Goal: Task Accomplishment & Management: Manage account settings

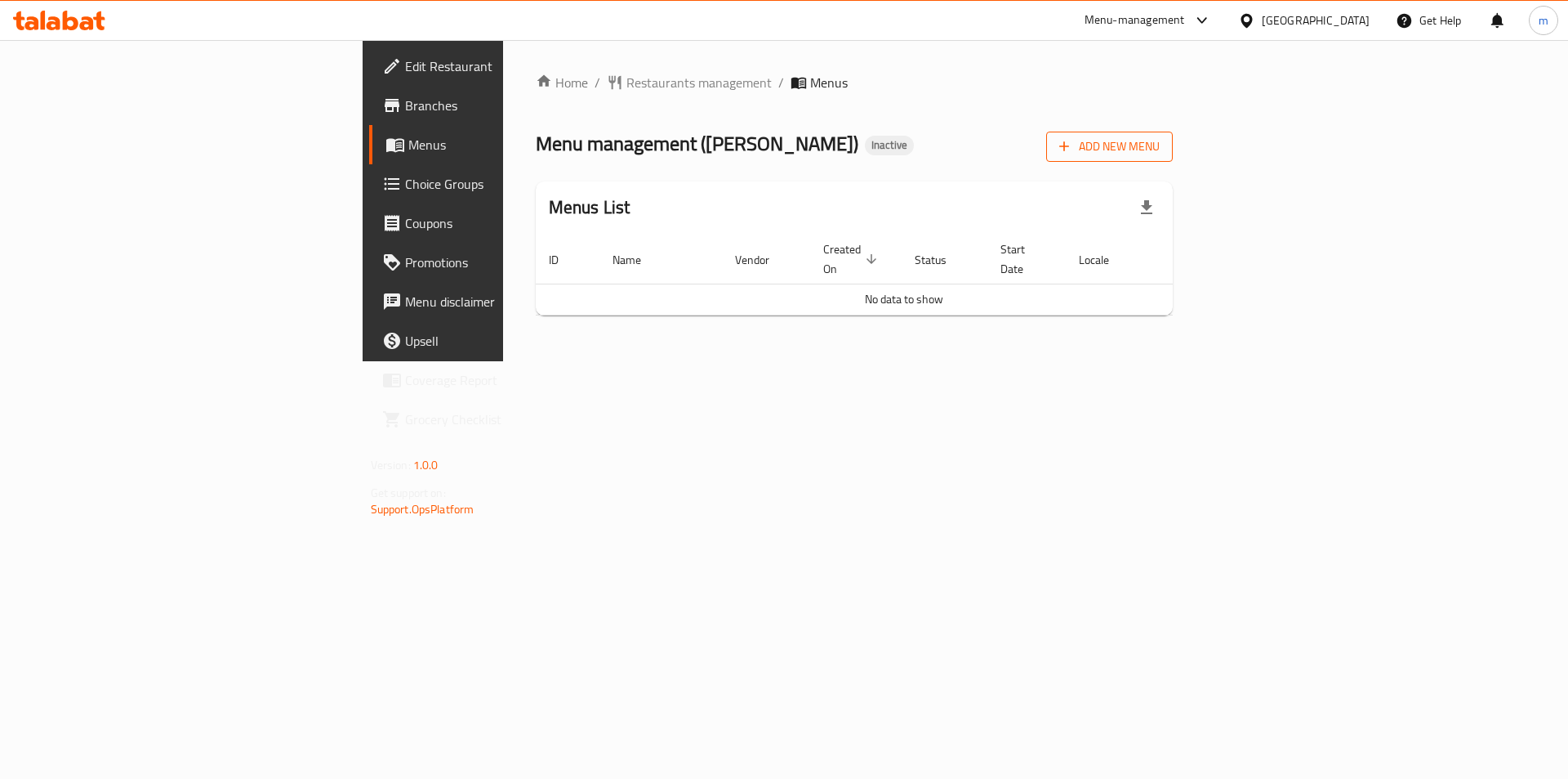
click at [1072, 143] on icon "button" at bounding box center [1065, 146] width 17 height 17
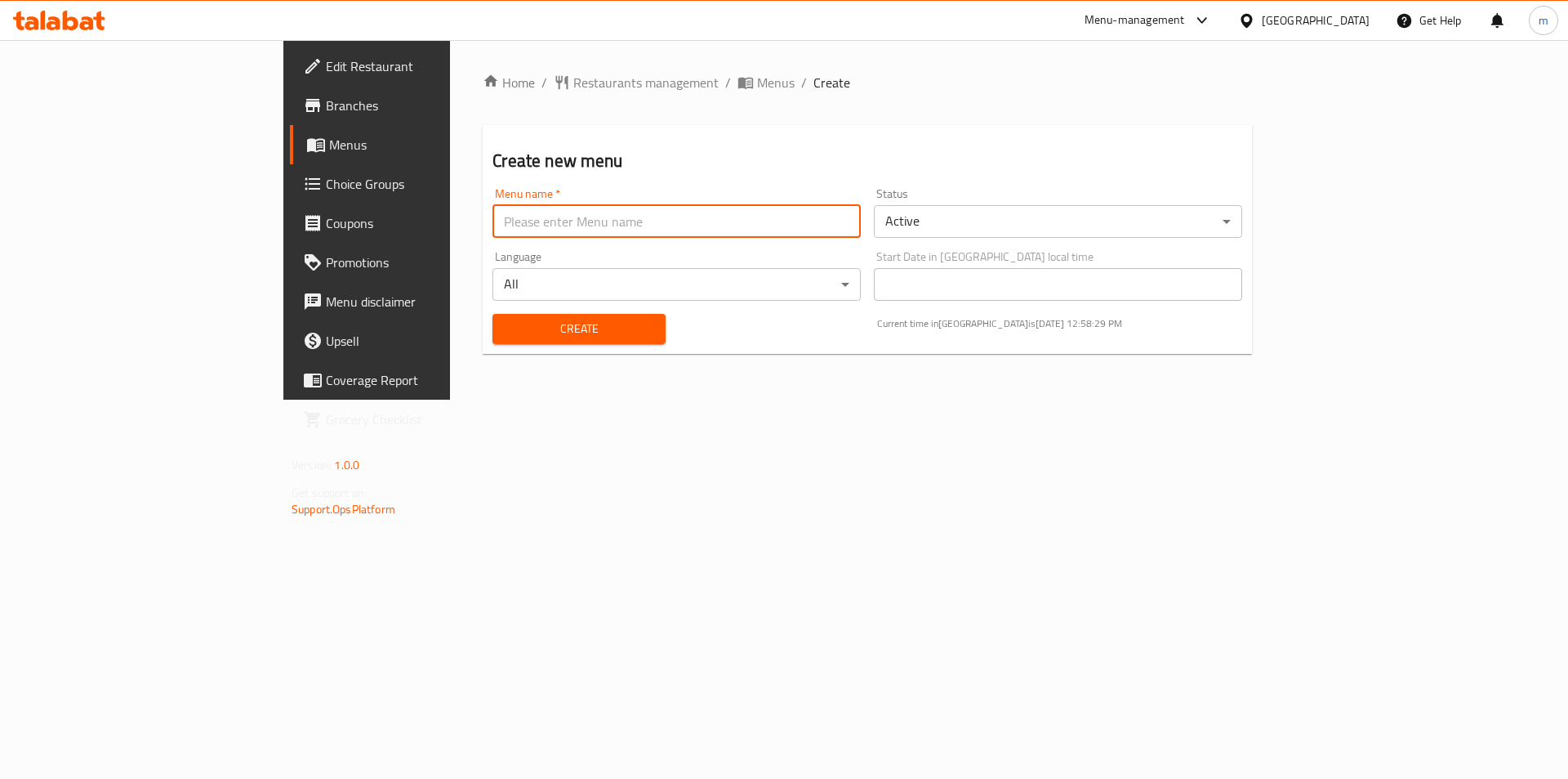
click at [648, 226] on input "text" at bounding box center [676, 221] width 368 height 33
type input "1"
type input "[DATE]"
click at [492, 314] on button "Create" at bounding box center [578, 329] width 173 height 30
click at [329, 139] on span "Menus" at bounding box center [431, 144] width 204 height 19
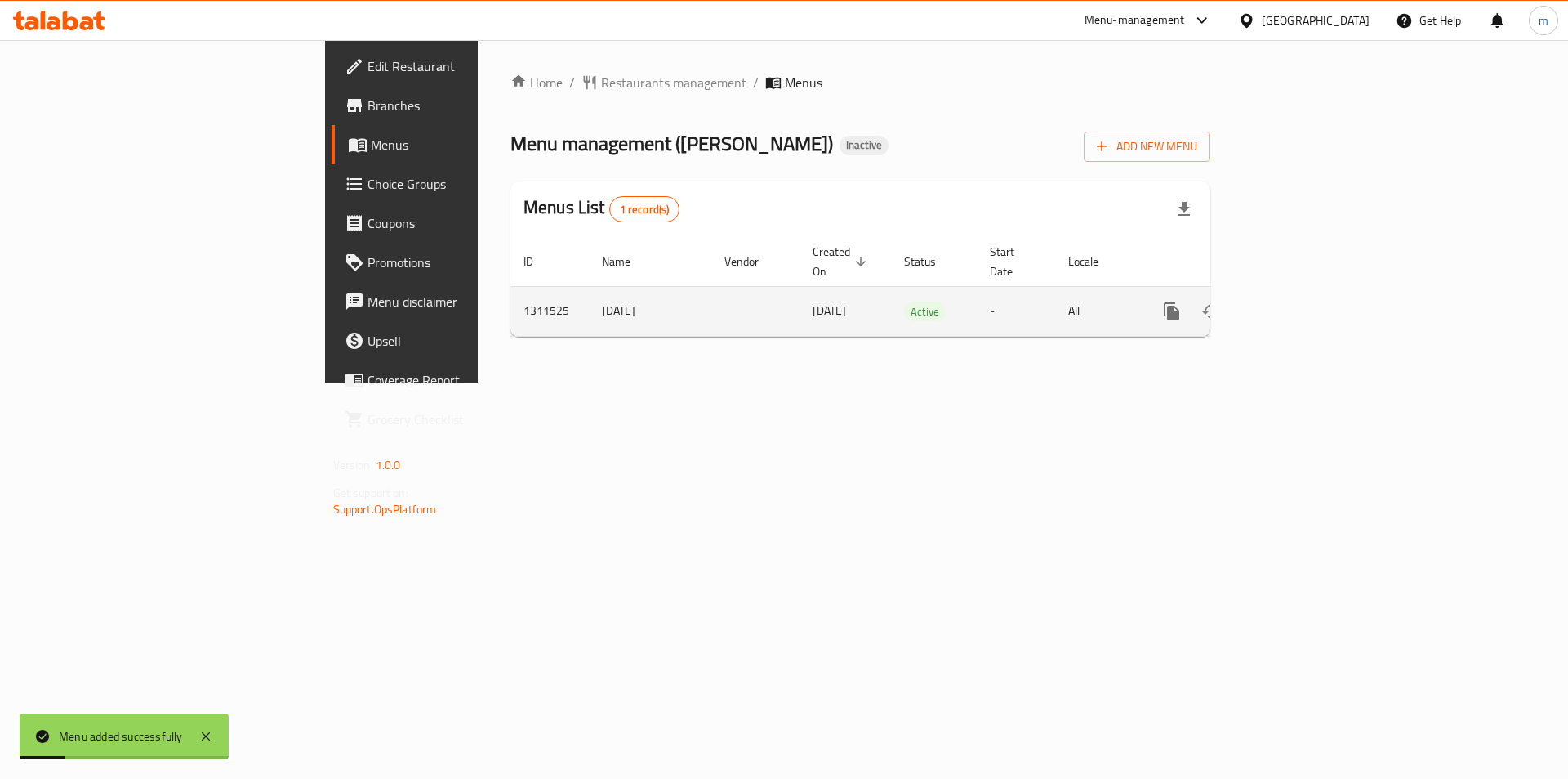
click at [1299, 301] on icon "enhanced table" at bounding box center [1289, 311] width 19 height 19
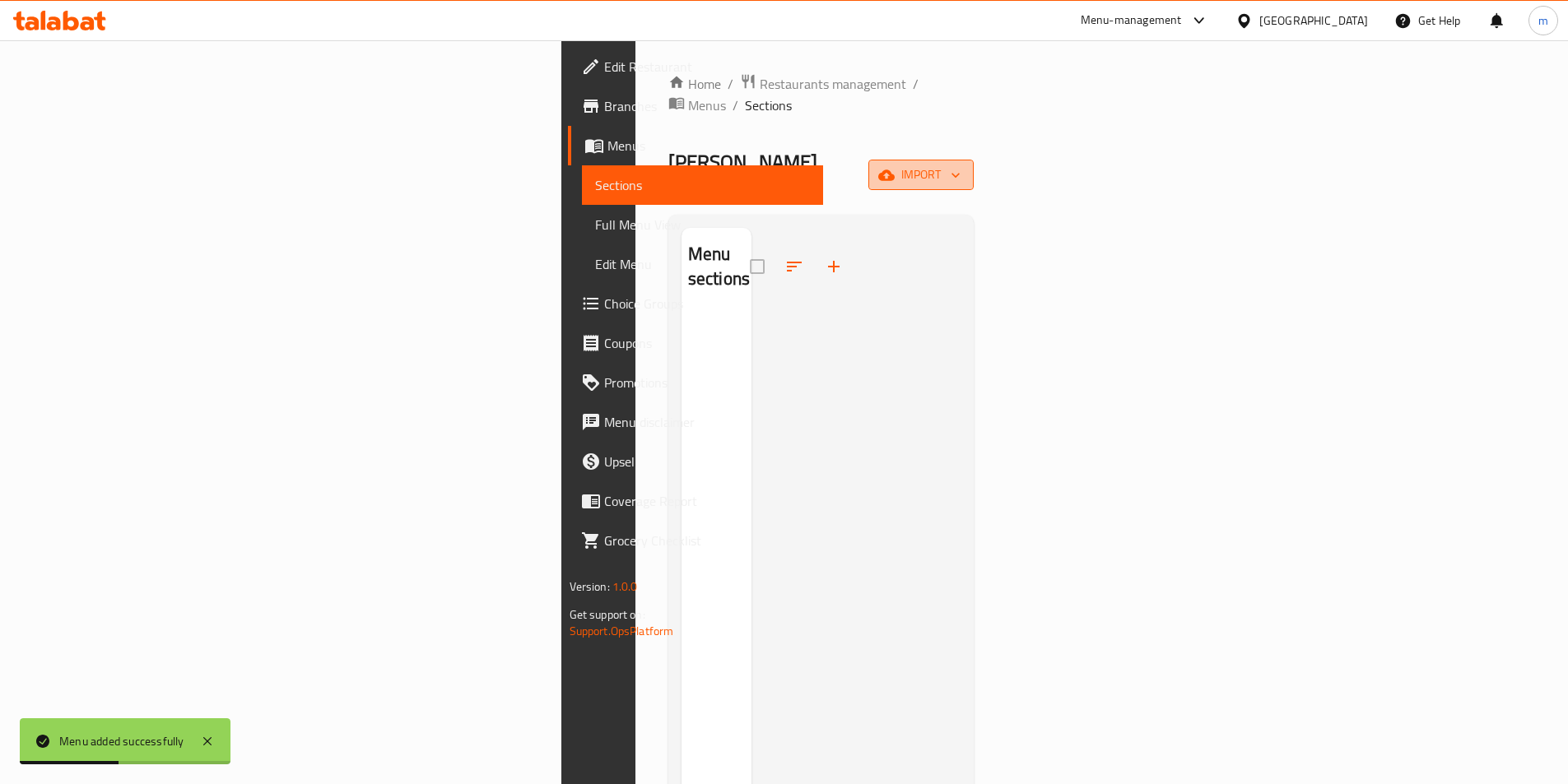
click at [960, 165] on span "import" at bounding box center [921, 175] width 79 height 20
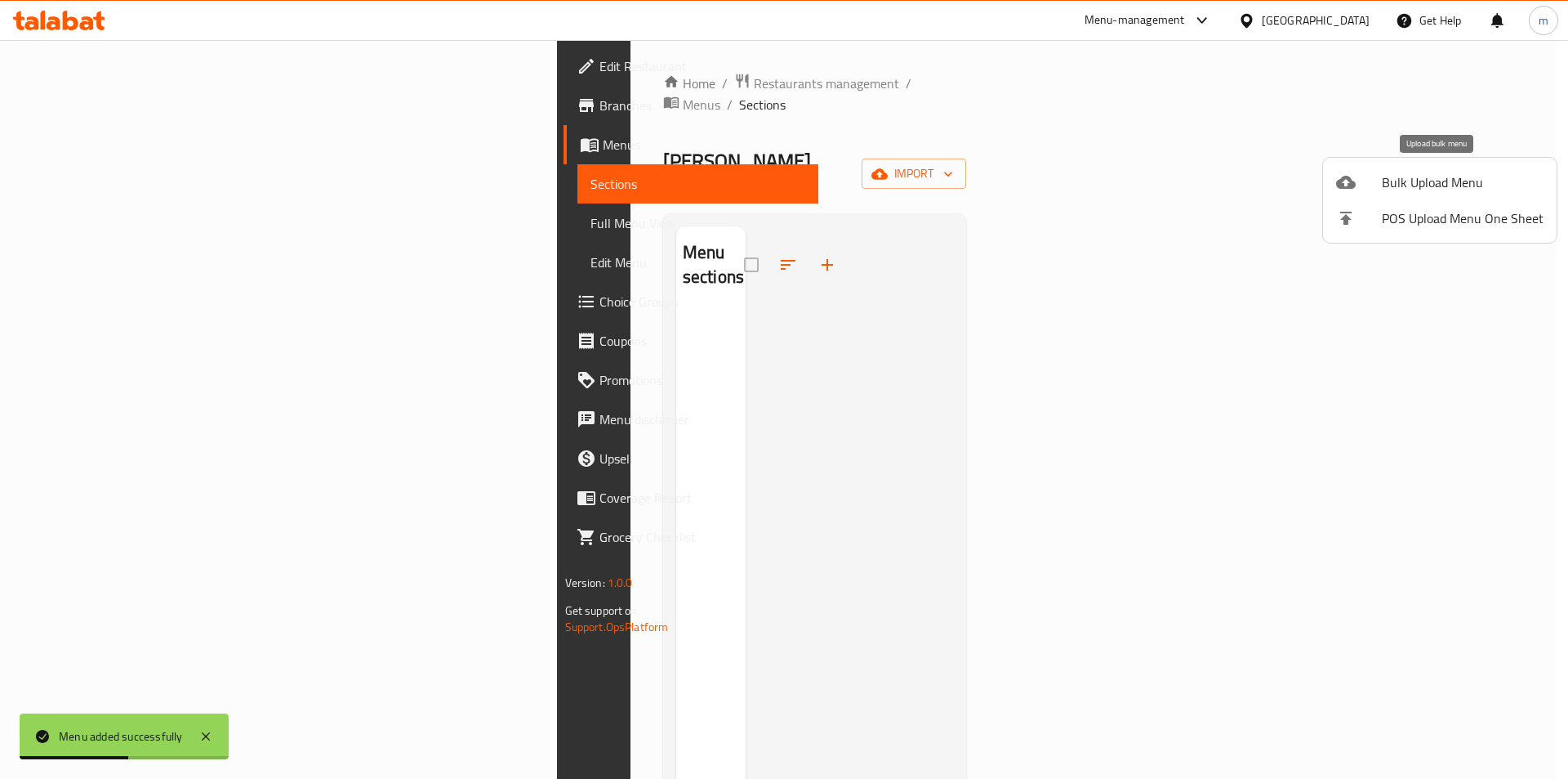
click at [1455, 184] on span "Bulk Upload Menu" at bounding box center [1463, 182] width 162 height 19
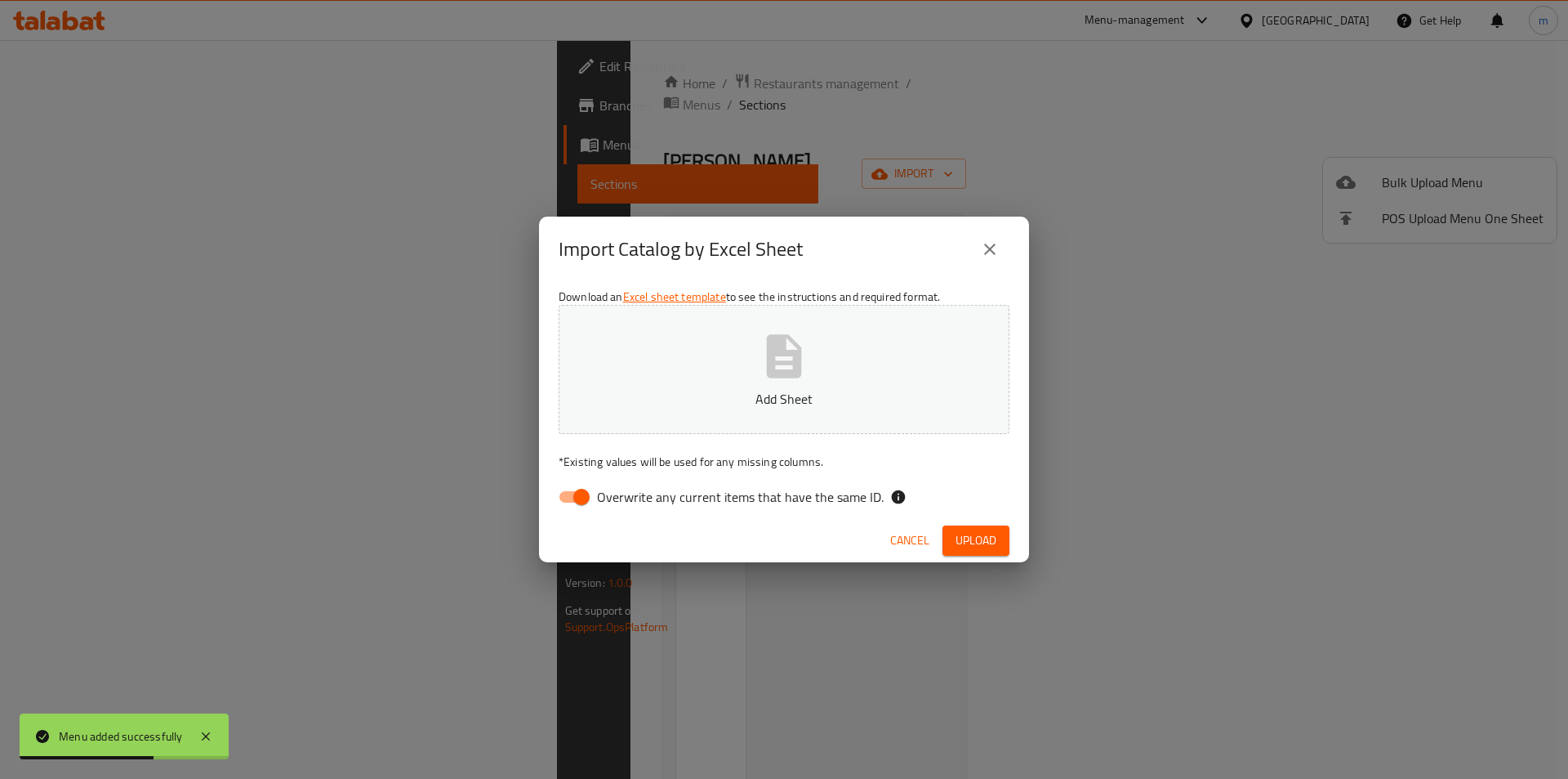
click at [552, 518] on div "Download an Excel sheet template to see the instructions and required format. A…" at bounding box center [784, 401] width 490 height 237
click at [588, 495] on input "Overwrite any current items that have the same ID." at bounding box center [582, 497] width 93 height 31
checkbox input "false"
click at [708, 375] on button "Add Sheet" at bounding box center [784, 369] width 451 height 129
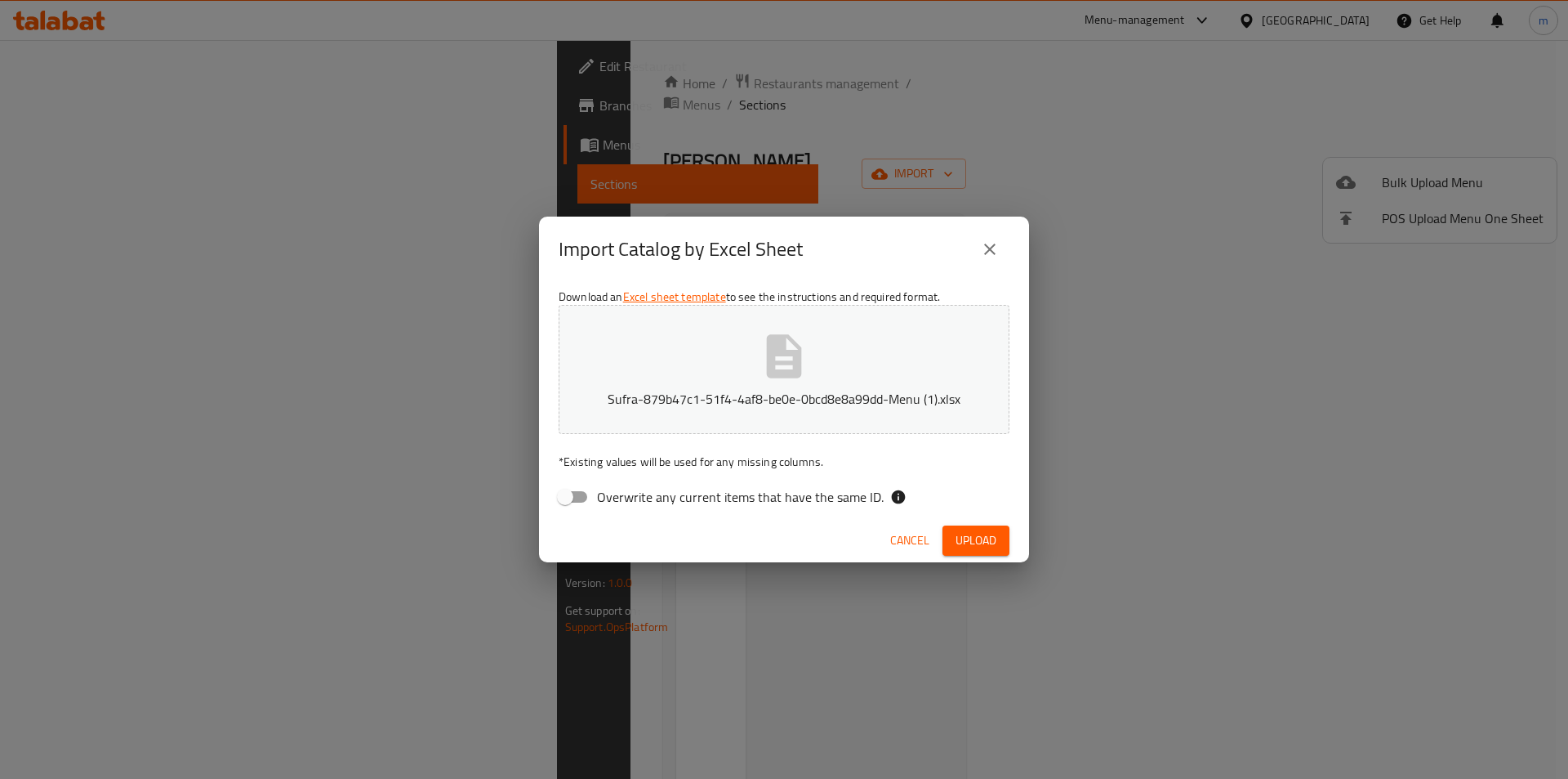
click at [979, 535] on span "Upload" at bounding box center [976, 540] width 41 height 20
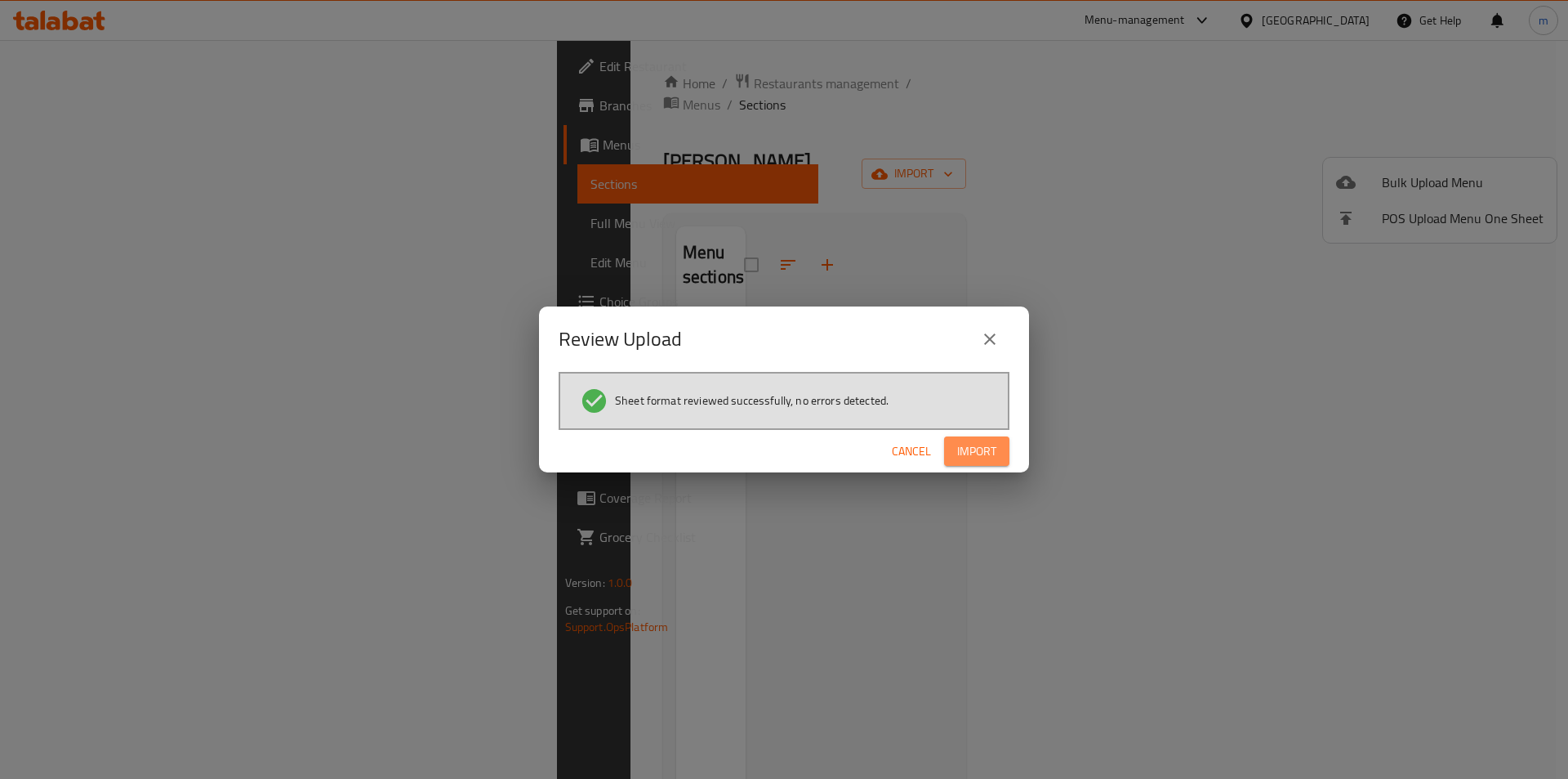
click at [997, 451] on button "Import" at bounding box center [977, 452] width 65 height 30
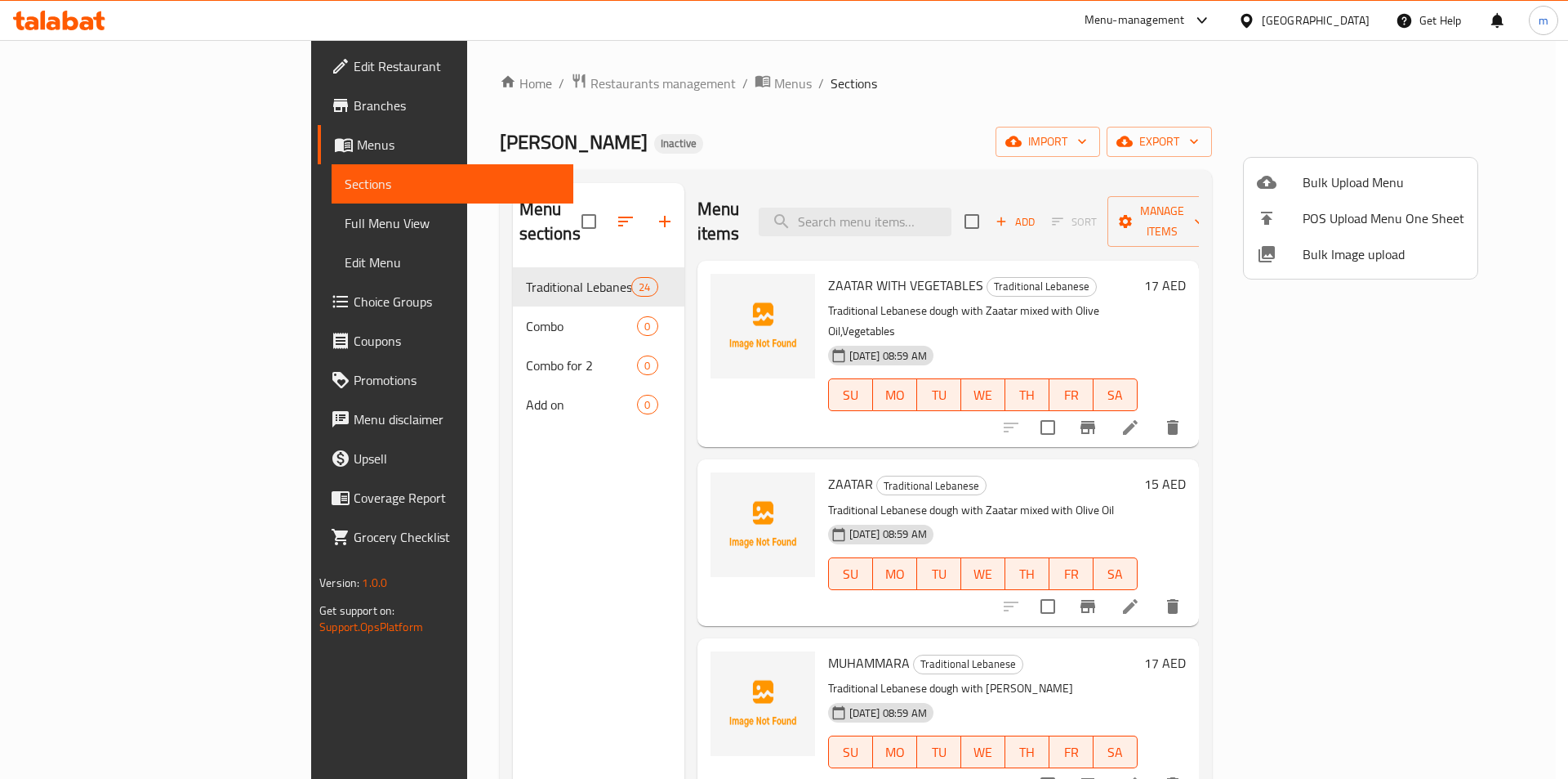
click at [542, 207] on div at bounding box center [784, 389] width 1568 height 779
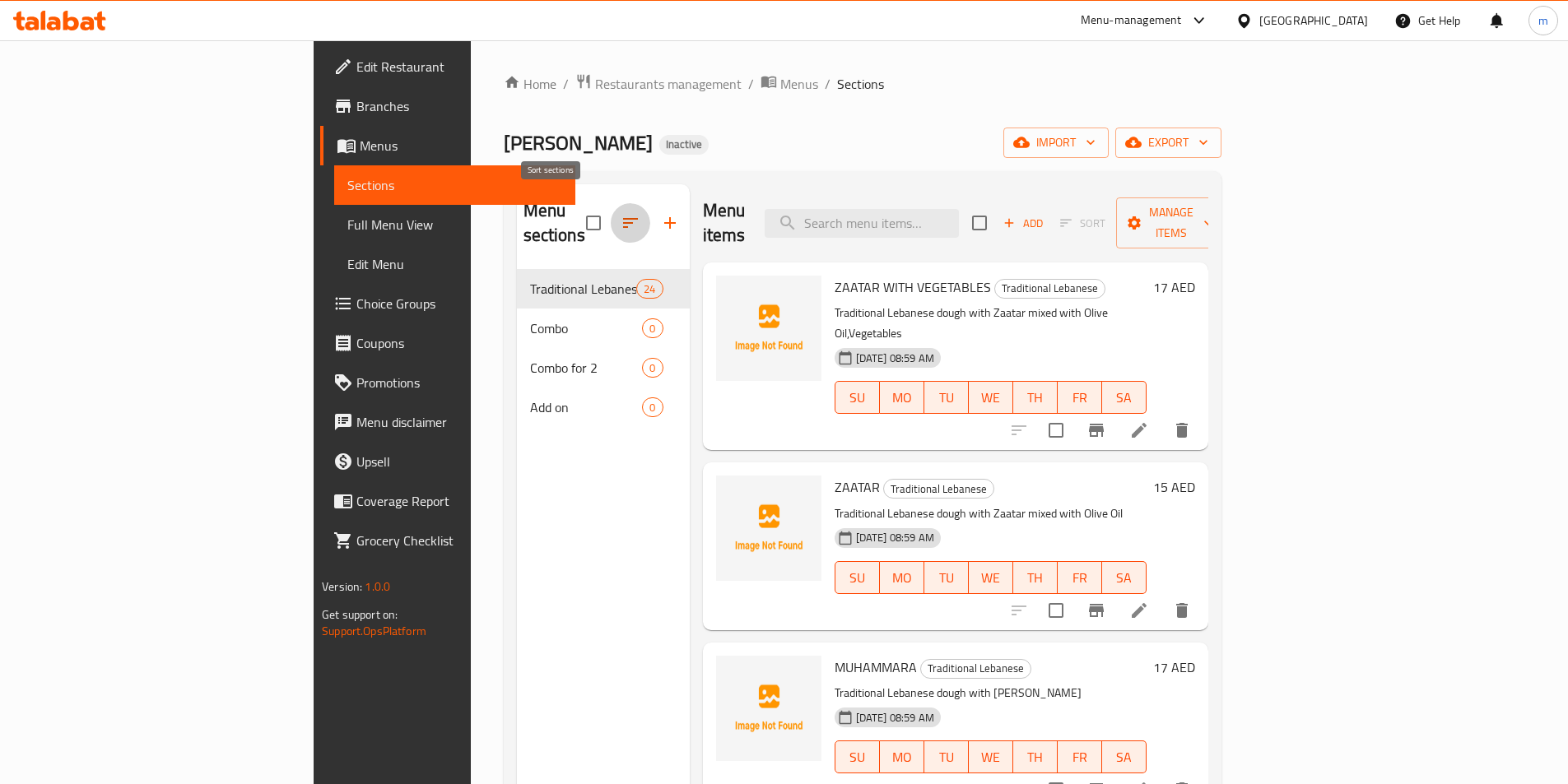
click at [620, 213] on icon "button" at bounding box center [630, 223] width 19 height 19
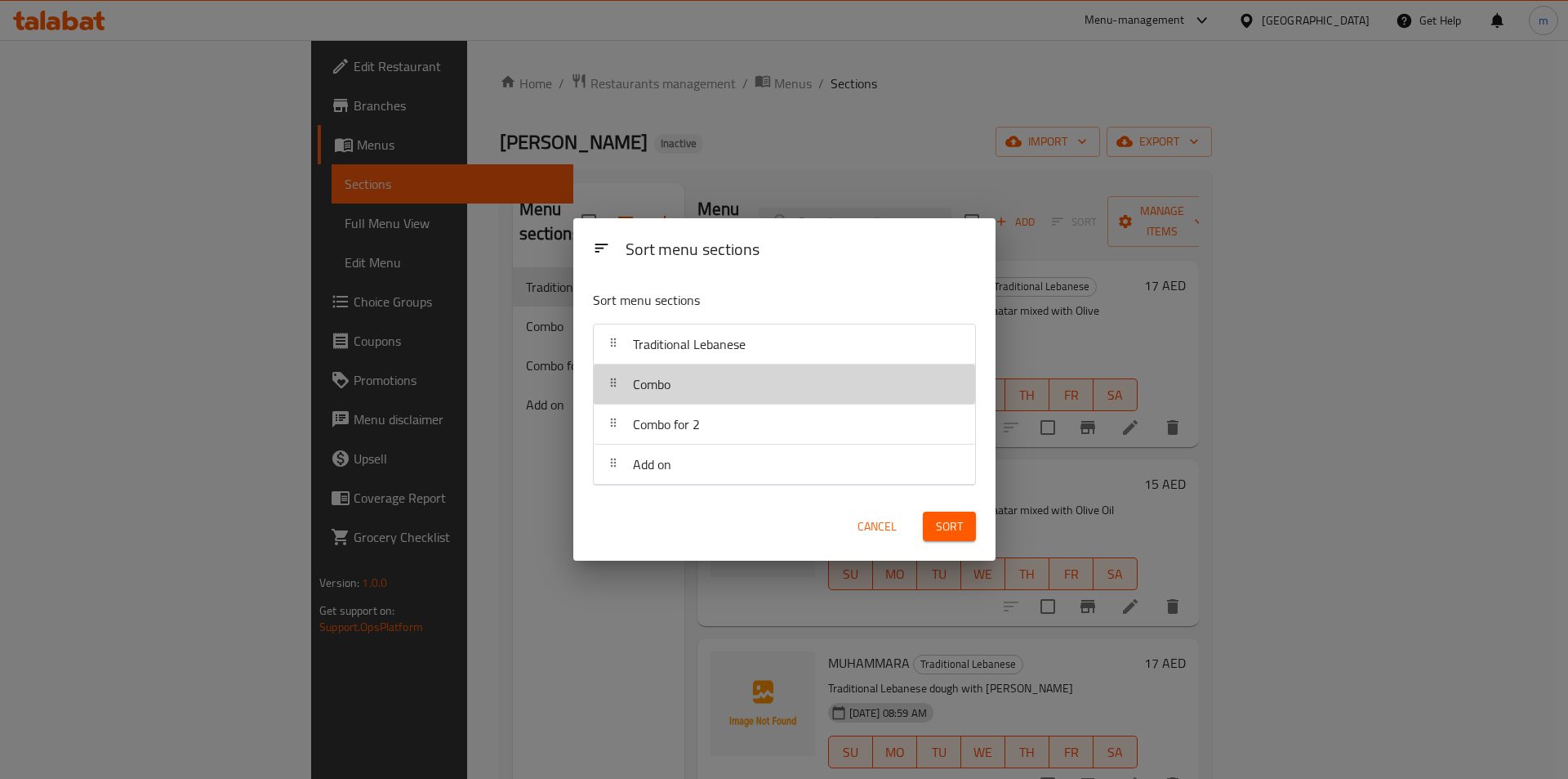
click at [618, 398] on div at bounding box center [613, 383] width 26 height 33
click at [708, 394] on div "Combo" at bounding box center [784, 384] width 368 height 39
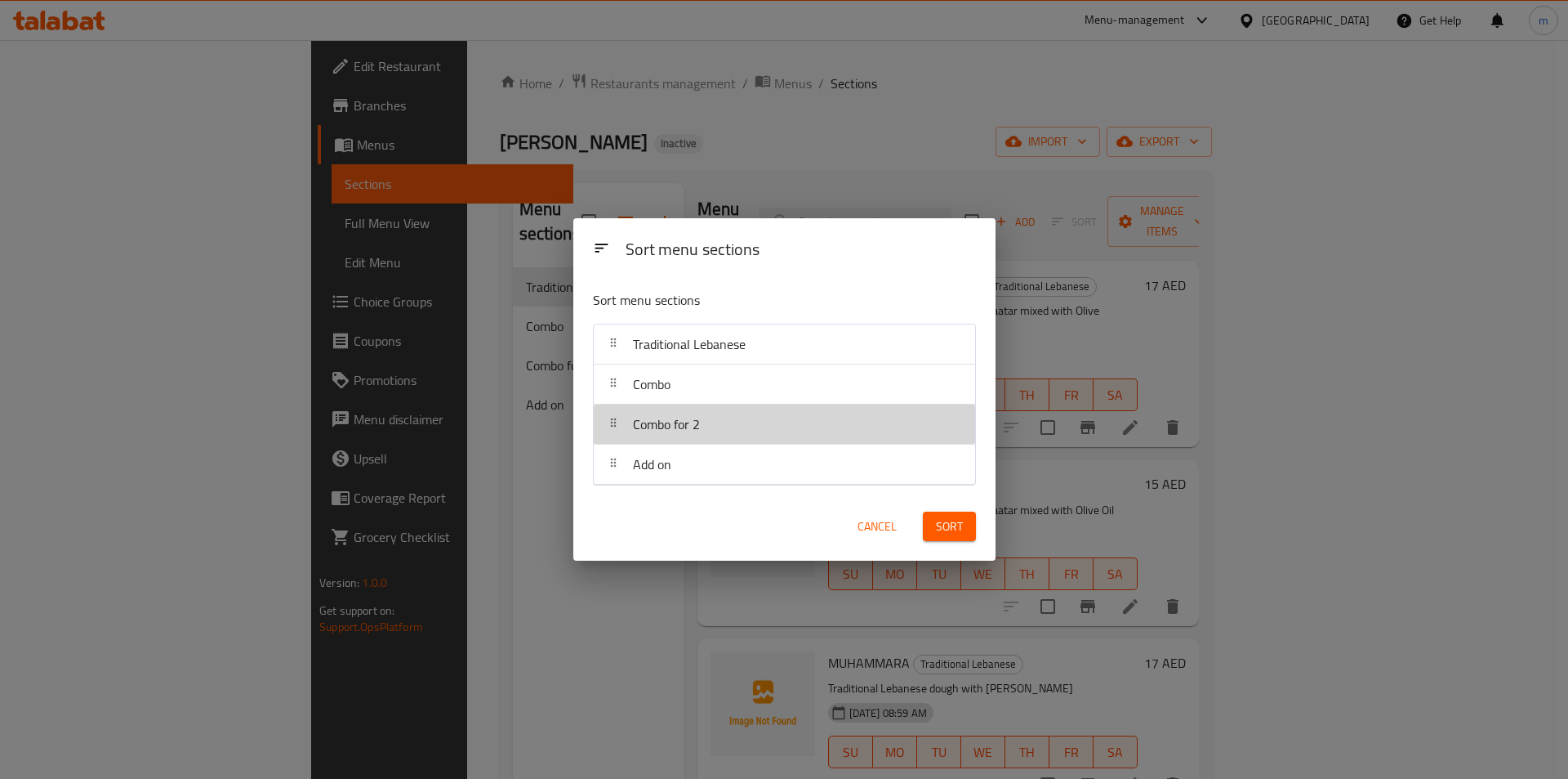
click at [709, 423] on div "Combo for 2" at bounding box center [784, 424] width 368 height 39
click at [618, 432] on div at bounding box center [613, 423] width 26 height 33
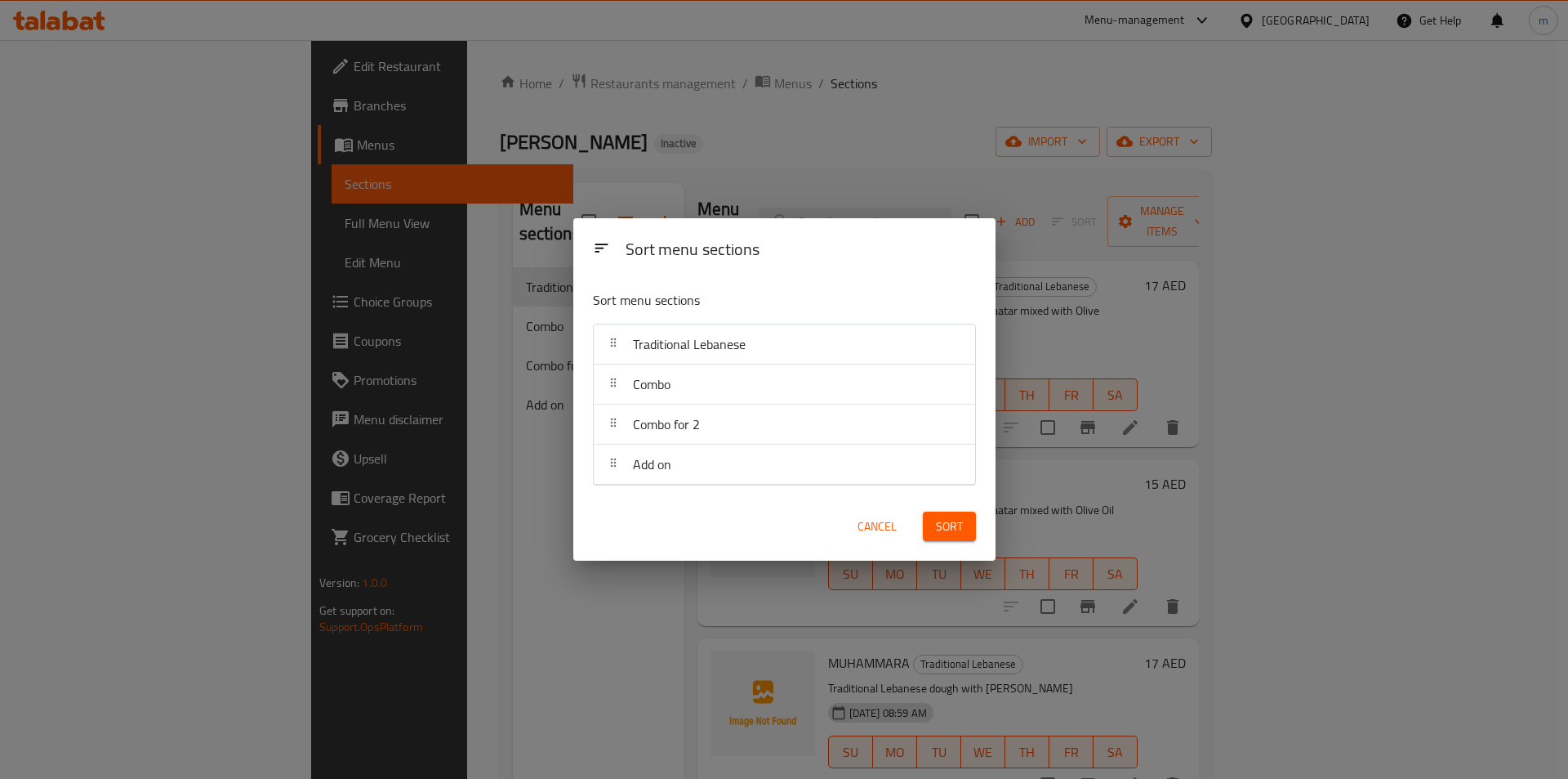
click at [613, 427] on icon at bounding box center [613, 422] width 13 height 13
click at [945, 524] on span "Sort" at bounding box center [950, 527] width 27 height 20
click at [875, 520] on span "Cancel" at bounding box center [878, 527] width 39 height 20
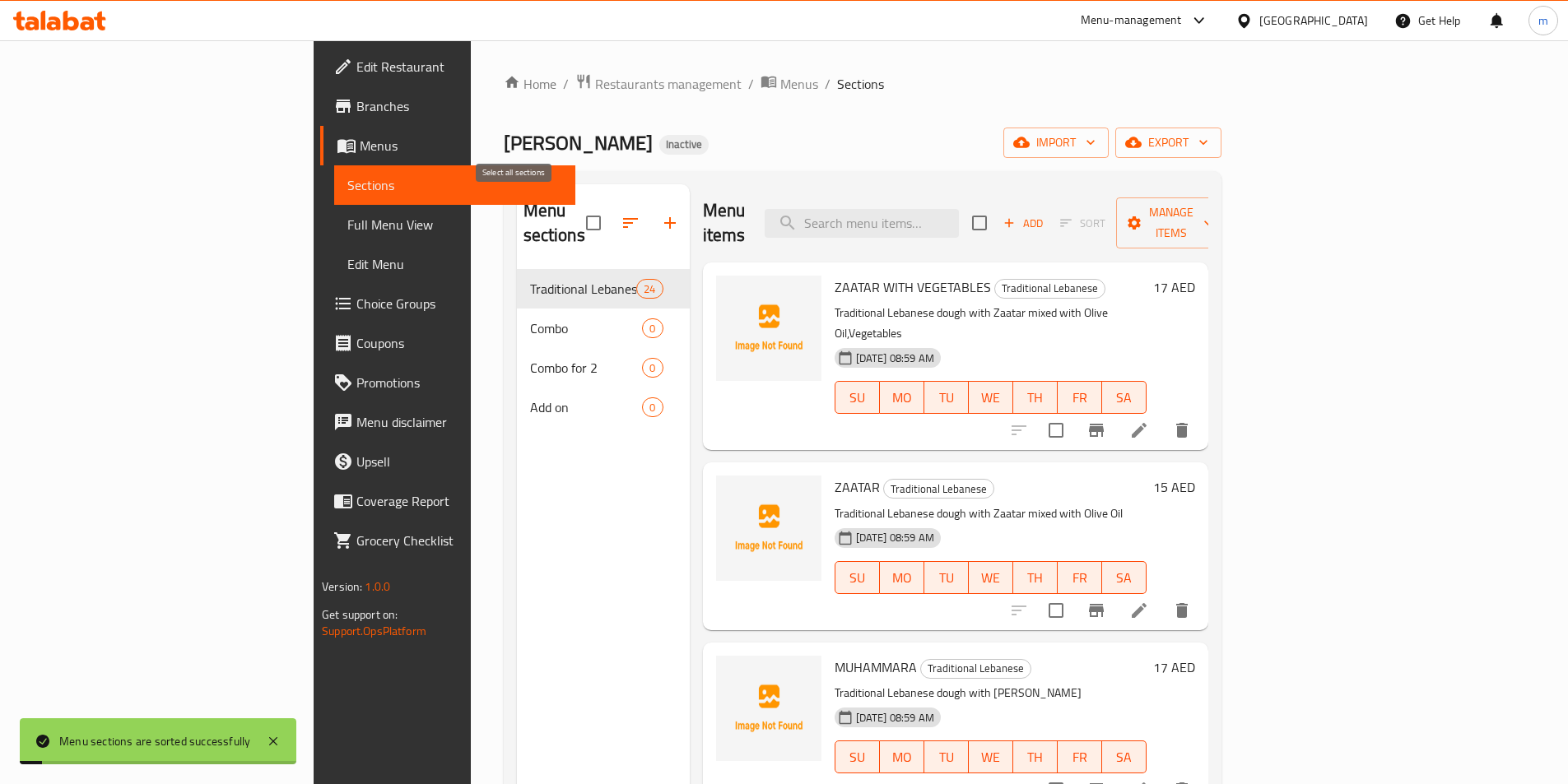
click at [576, 213] on input "checkbox" at bounding box center [593, 223] width 34 height 34
checkbox input "false"
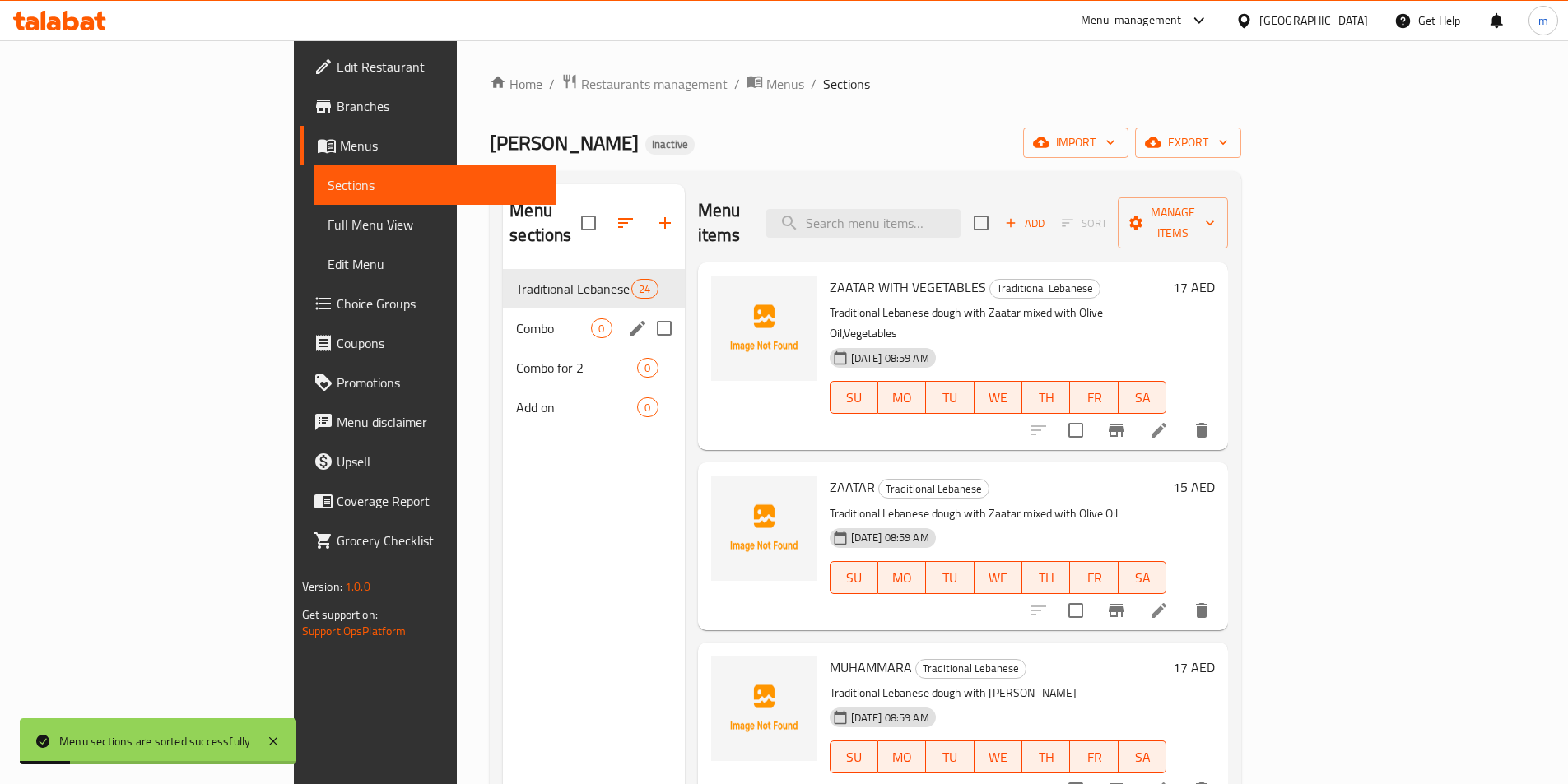
click at [647, 311] on input "Menu sections" at bounding box center [663, 328] width 34 height 34
checkbox input "true"
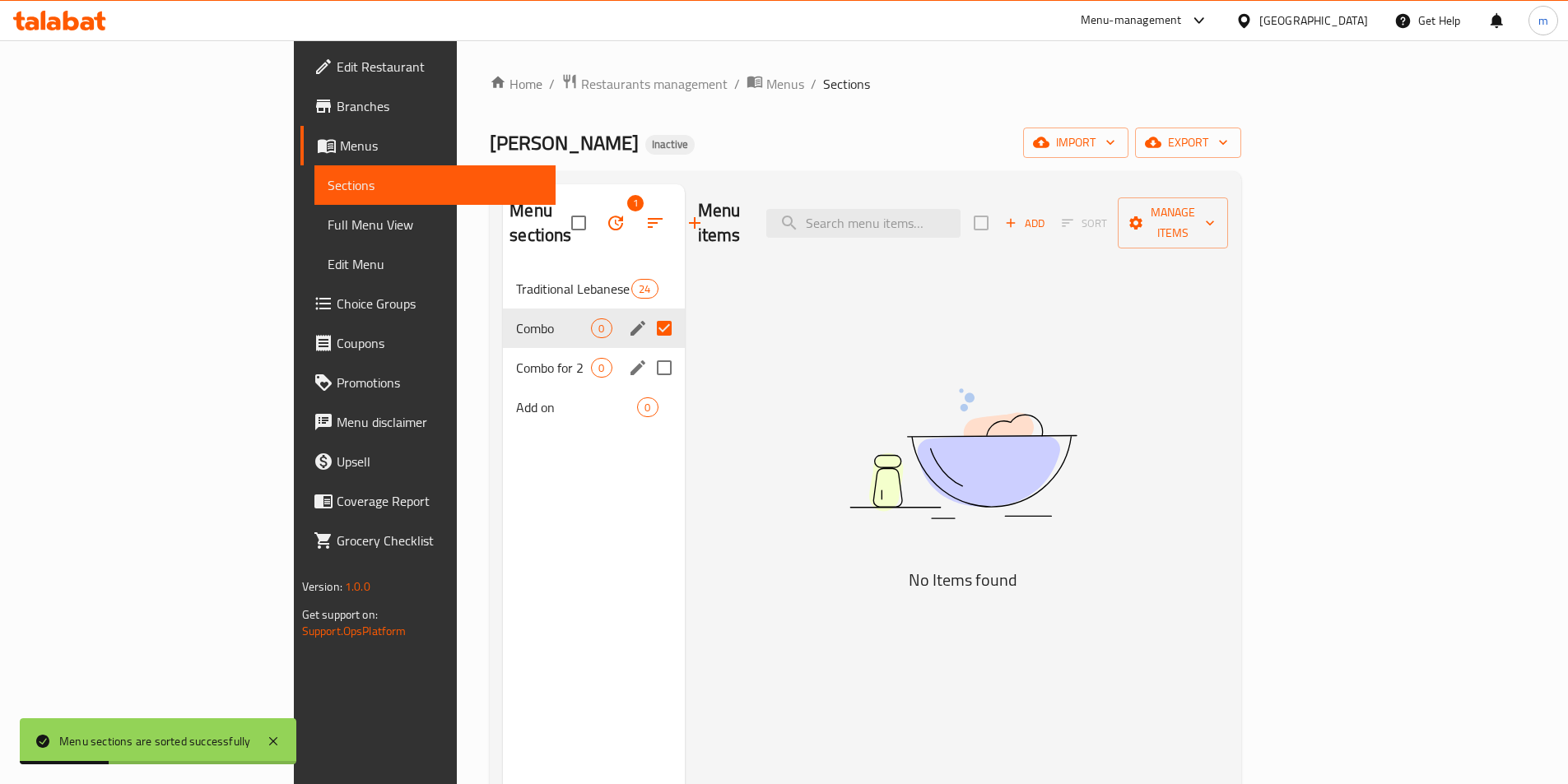
drag, startPoint x: 589, startPoint y: 344, endPoint x: 608, endPoint y: 388, distance: 47.9
click at [647, 350] on input "Menu sections" at bounding box center [663, 367] width 34 height 34
checkbox input "true"
click at [647, 390] on input "Menu sections" at bounding box center [663, 407] width 34 height 34
checkbox input "true"
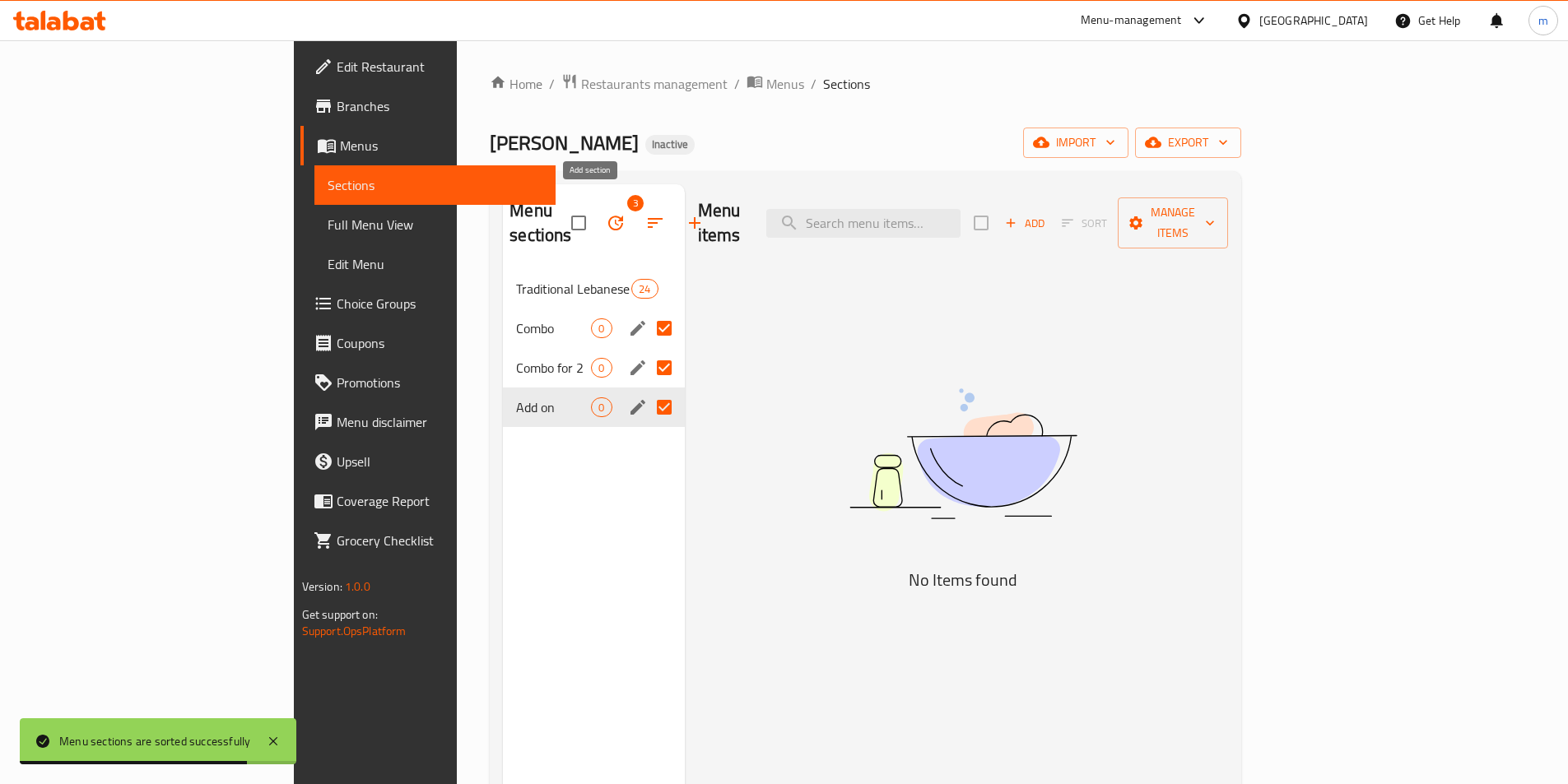
click at [684, 213] on icon "button" at bounding box center [694, 223] width 19 height 19
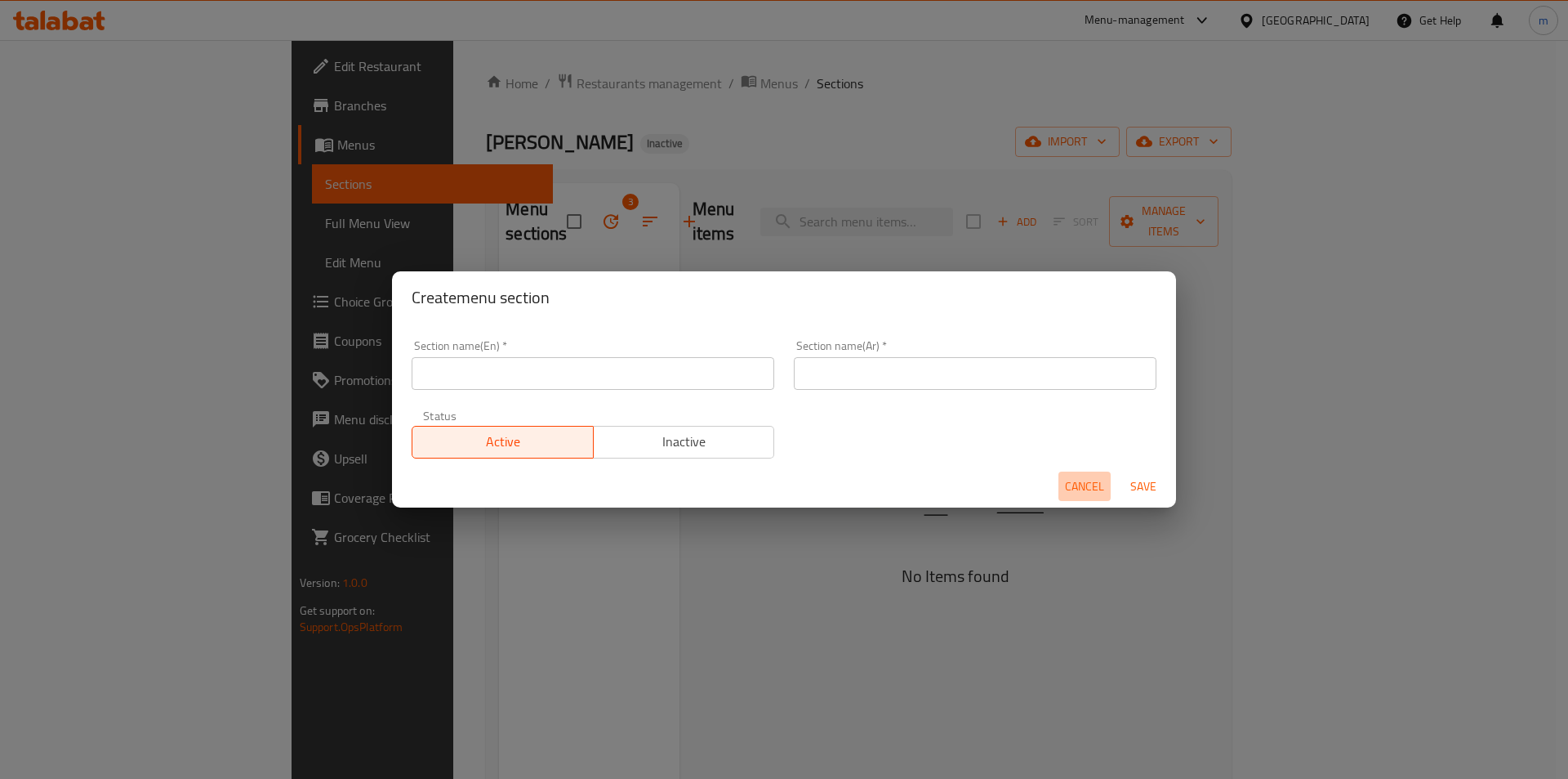
click at [1074, 483] on span "Cancel" at bounding box center [1084, 487] width 39 height 20
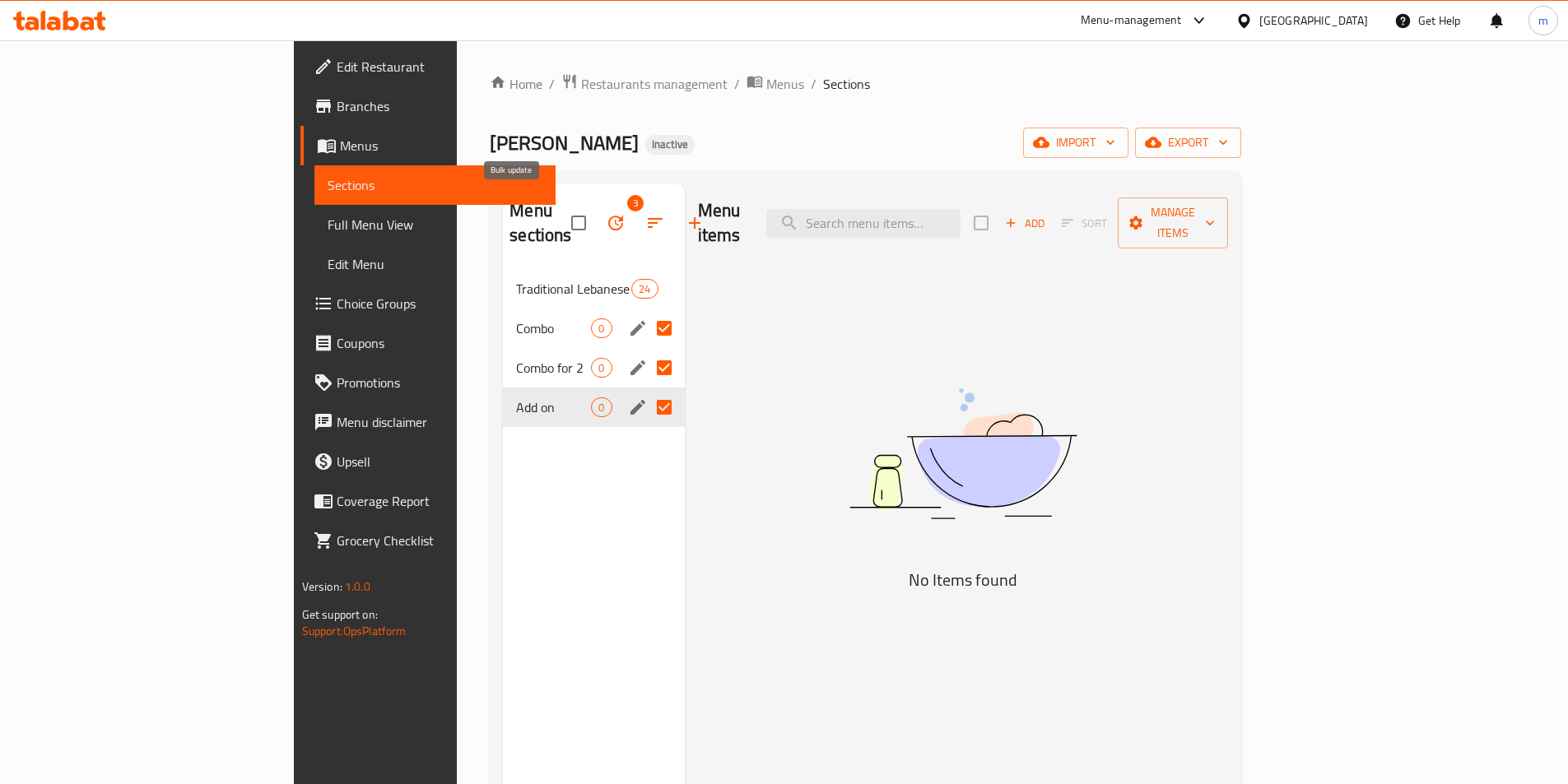
click at [605, 213] on icon "button" at bounding box center [615, 223] width 19 height 19
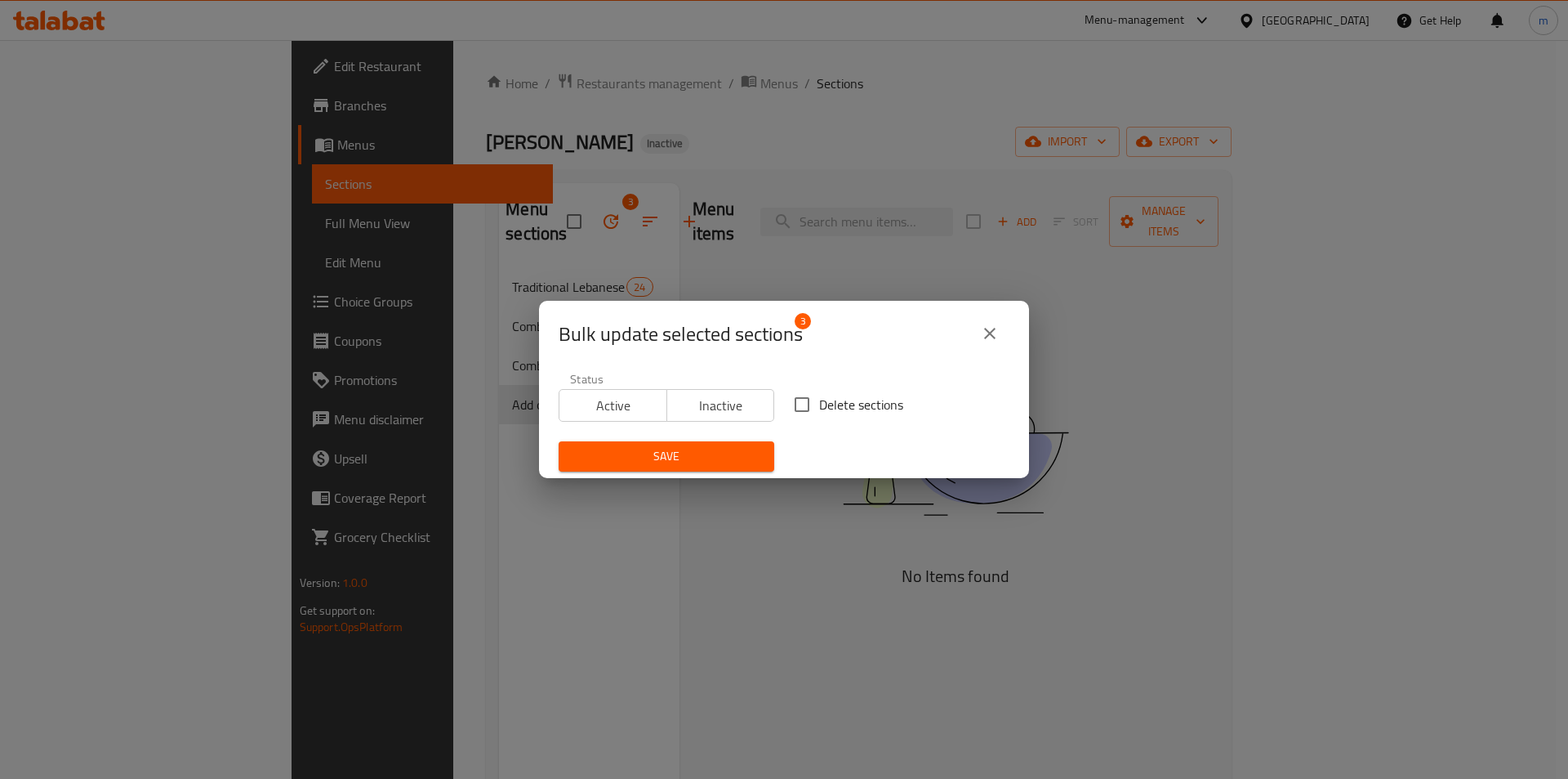
click at [799, 415] on input "Delete sections" at bounding box center [802, 404] width 34 height 34
checkbox input "true"
click at [703, 449] on span "Save" at bounding box center [666, 456] width 189 height 20
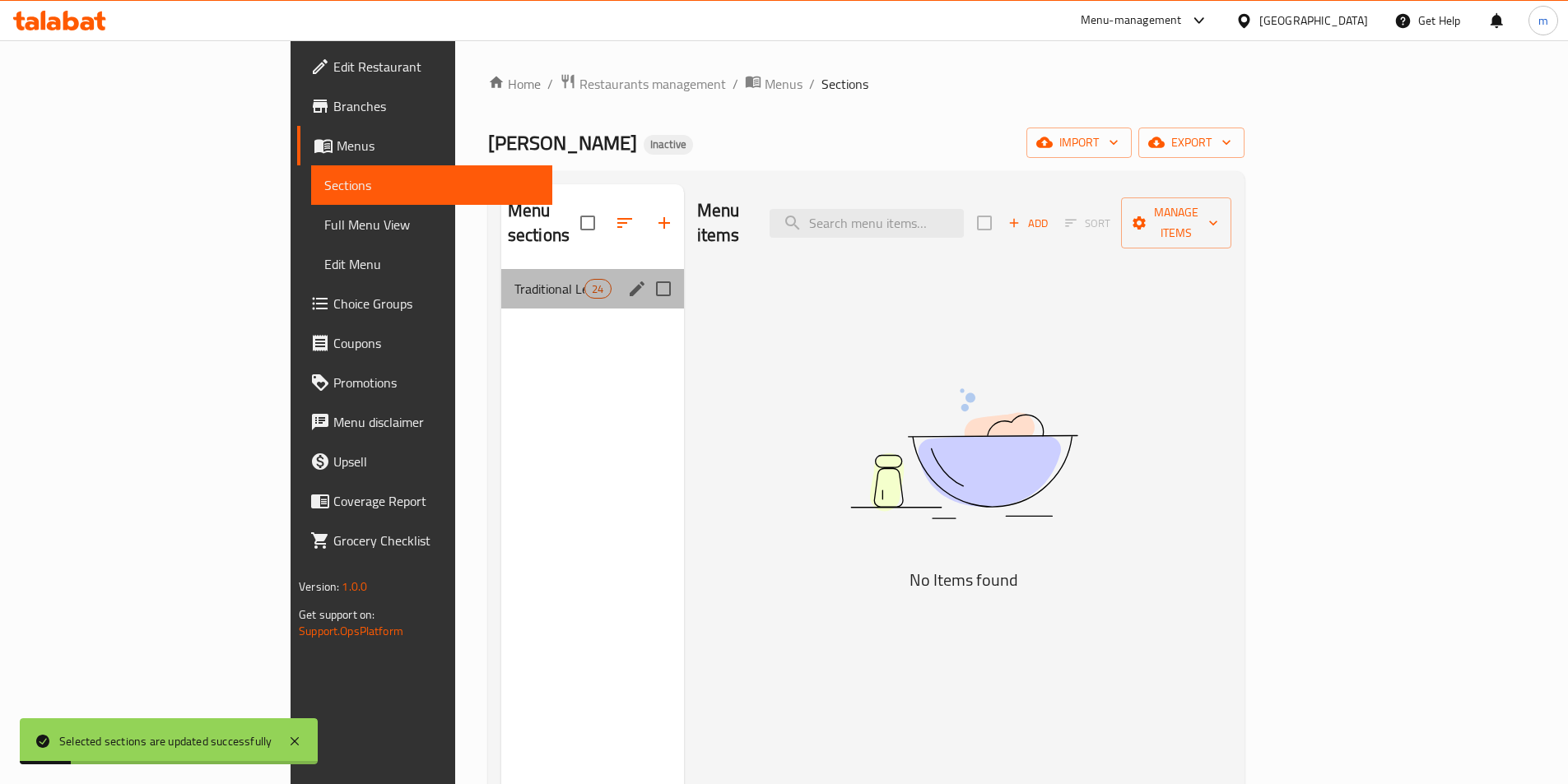
click at [501, 275] on div "Traditional Lebanese 24" at bounding box center [592, 288] width 182 height 39
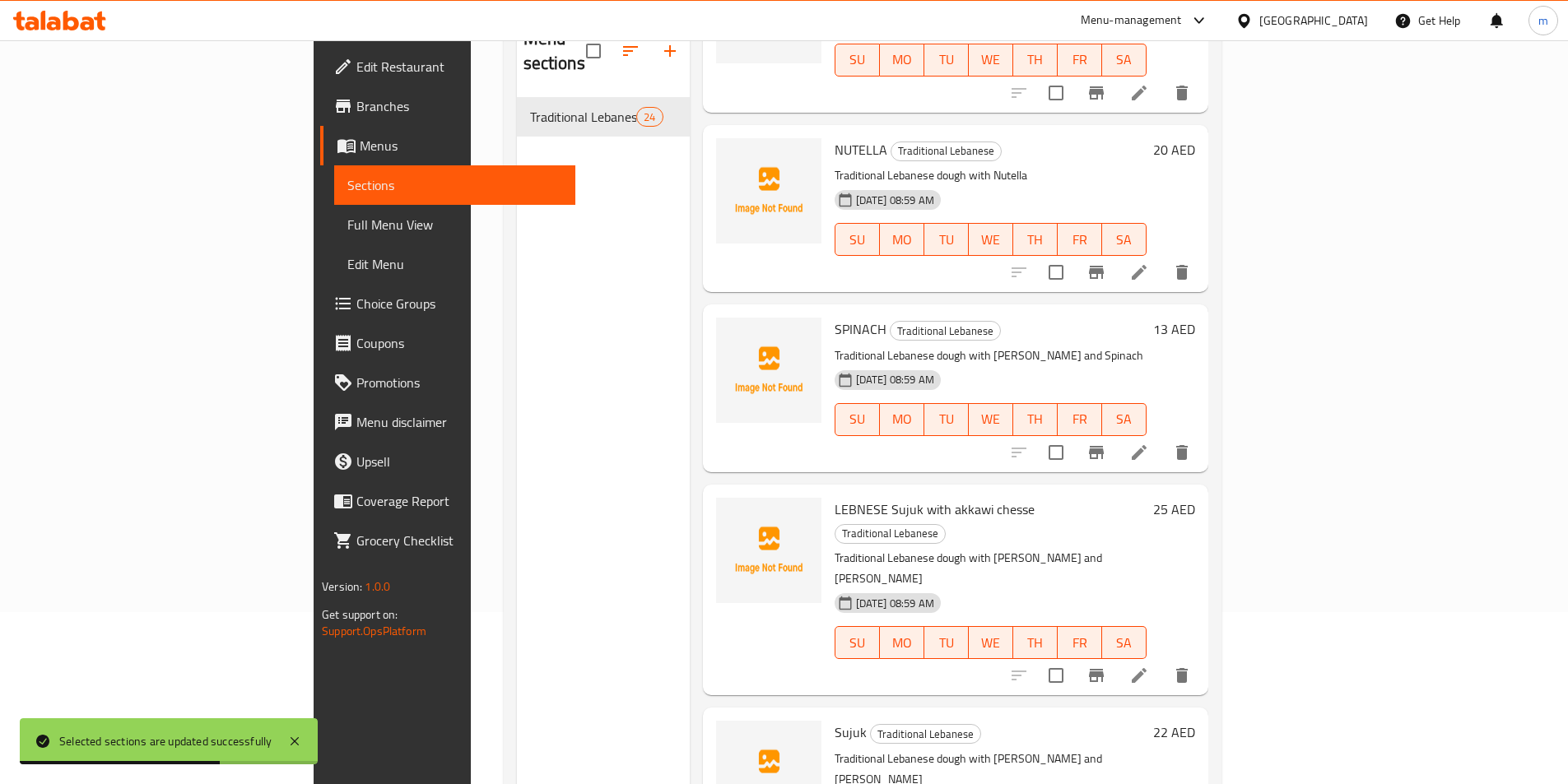
scroll to position [230, 0]
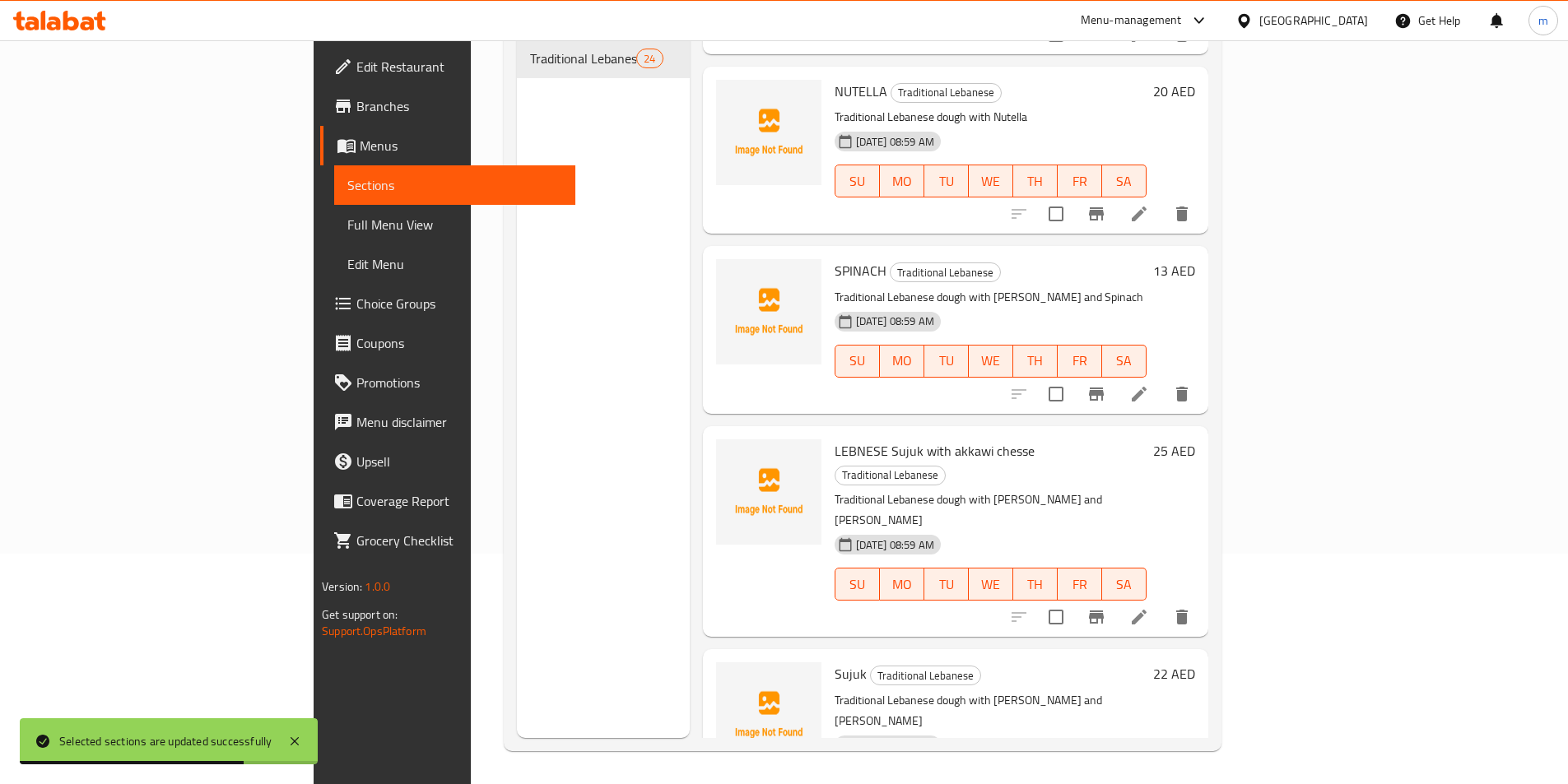
click at [347, 218] on span "Full Menu View" at bounding box center [454, 224] width 214 height 19
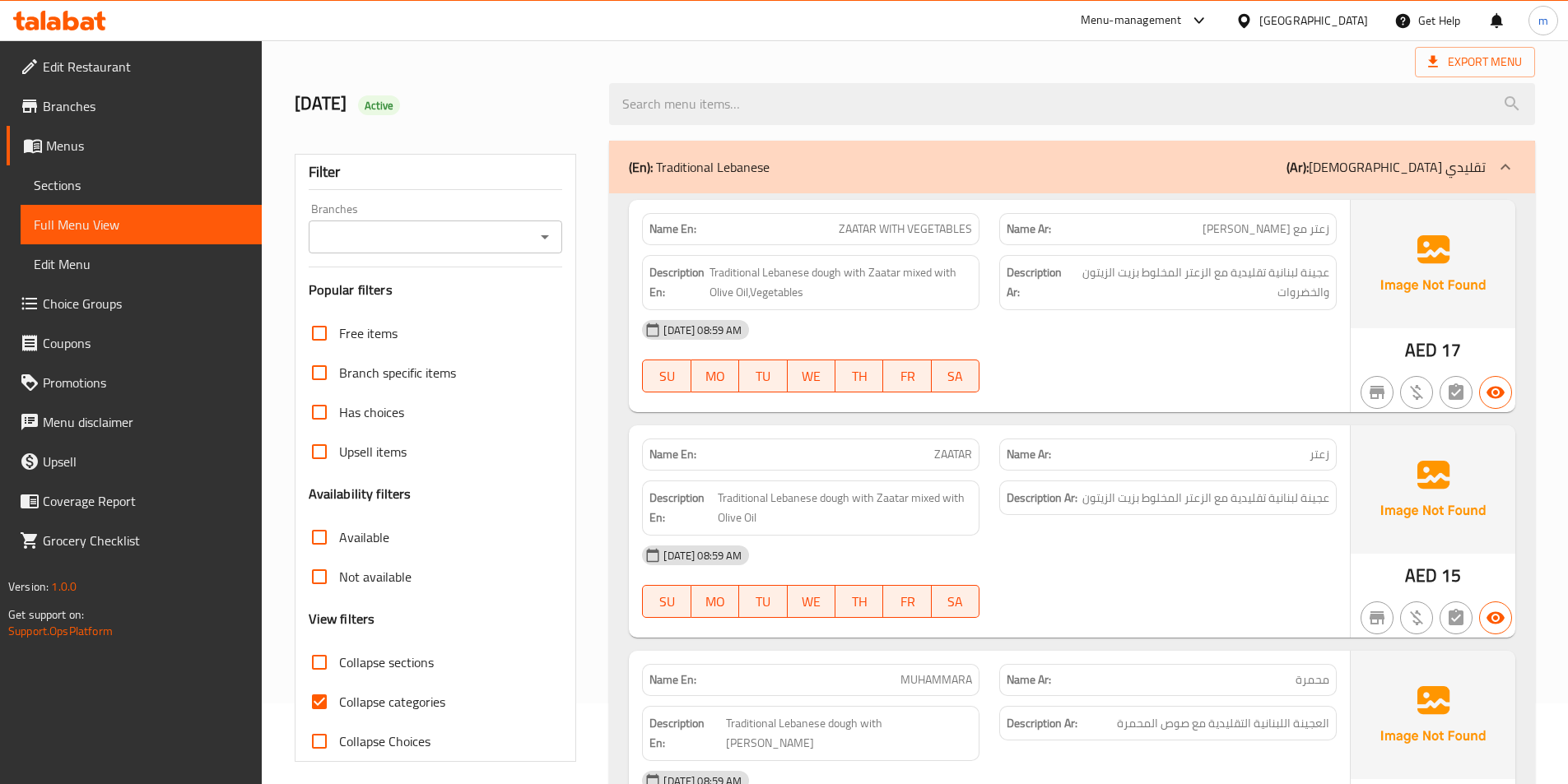
scroll to position [247, 0]
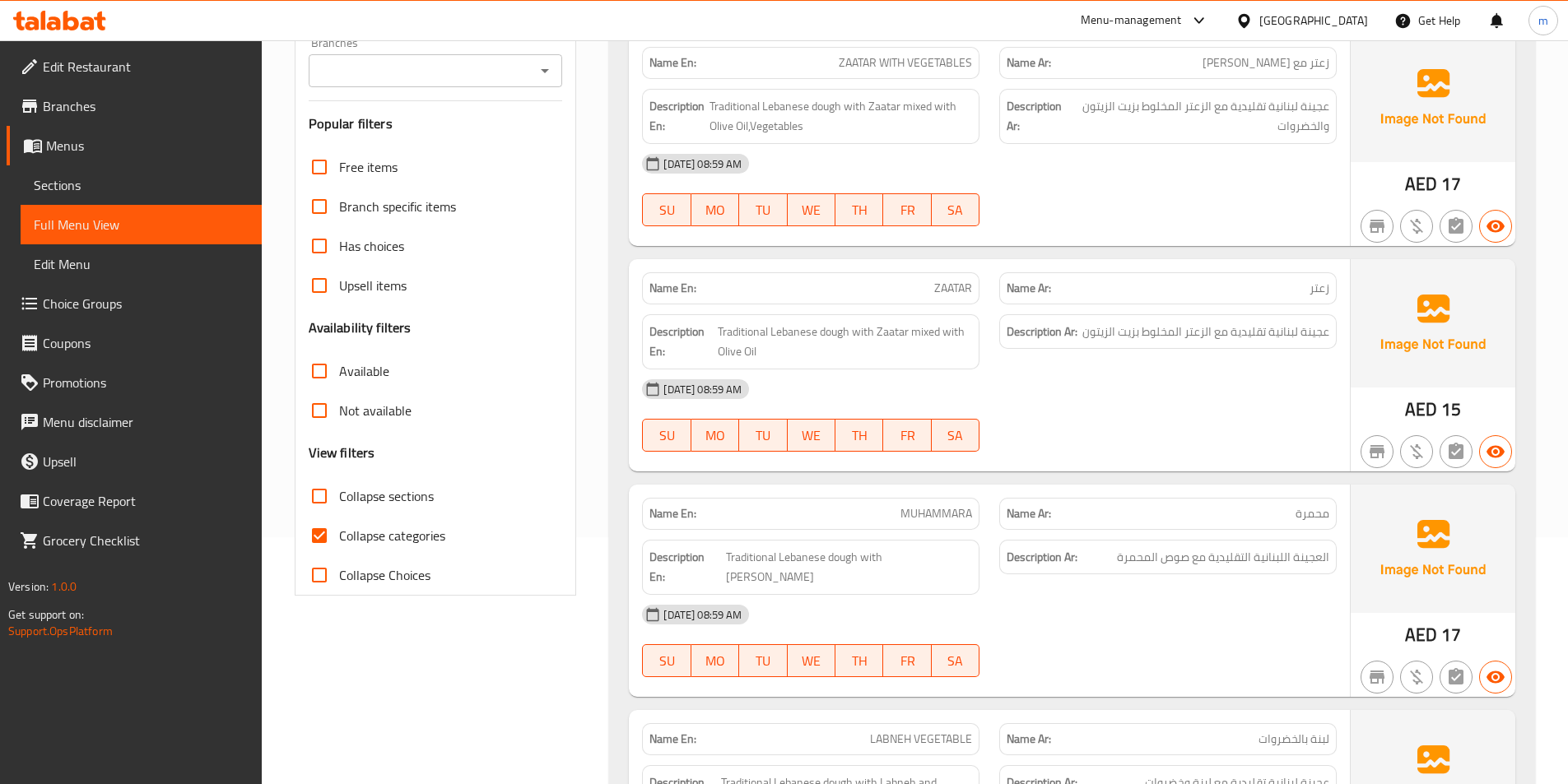
click at [377, 534] on span "Collapse categories" at bounding box center [392, 534] width 106 height 19
click at [339, 534] on input "Collapse categories" at bounding box center [319, 535] width 40 height 39
checkbox input "false"
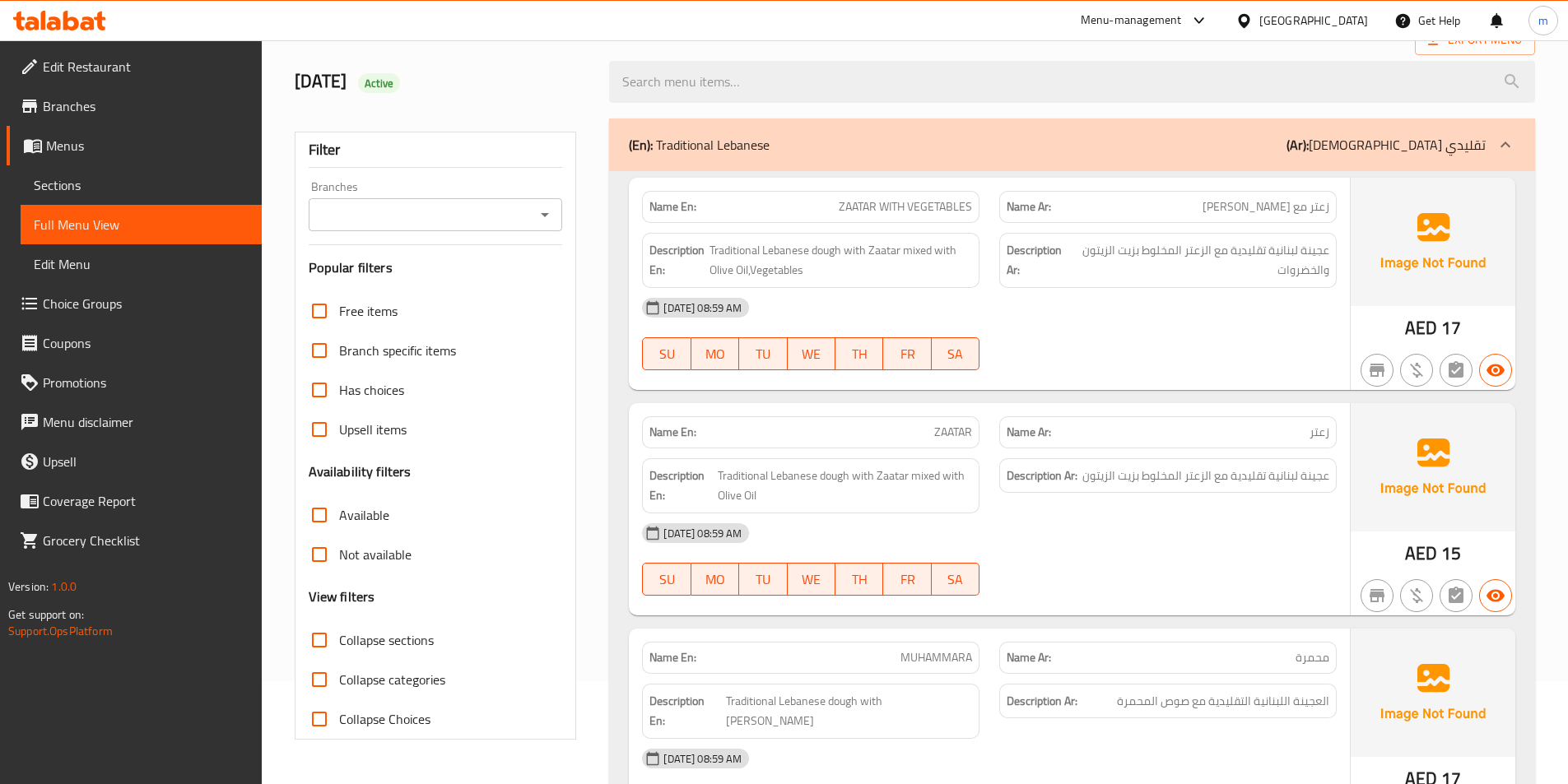
scroll to position [0, 0]
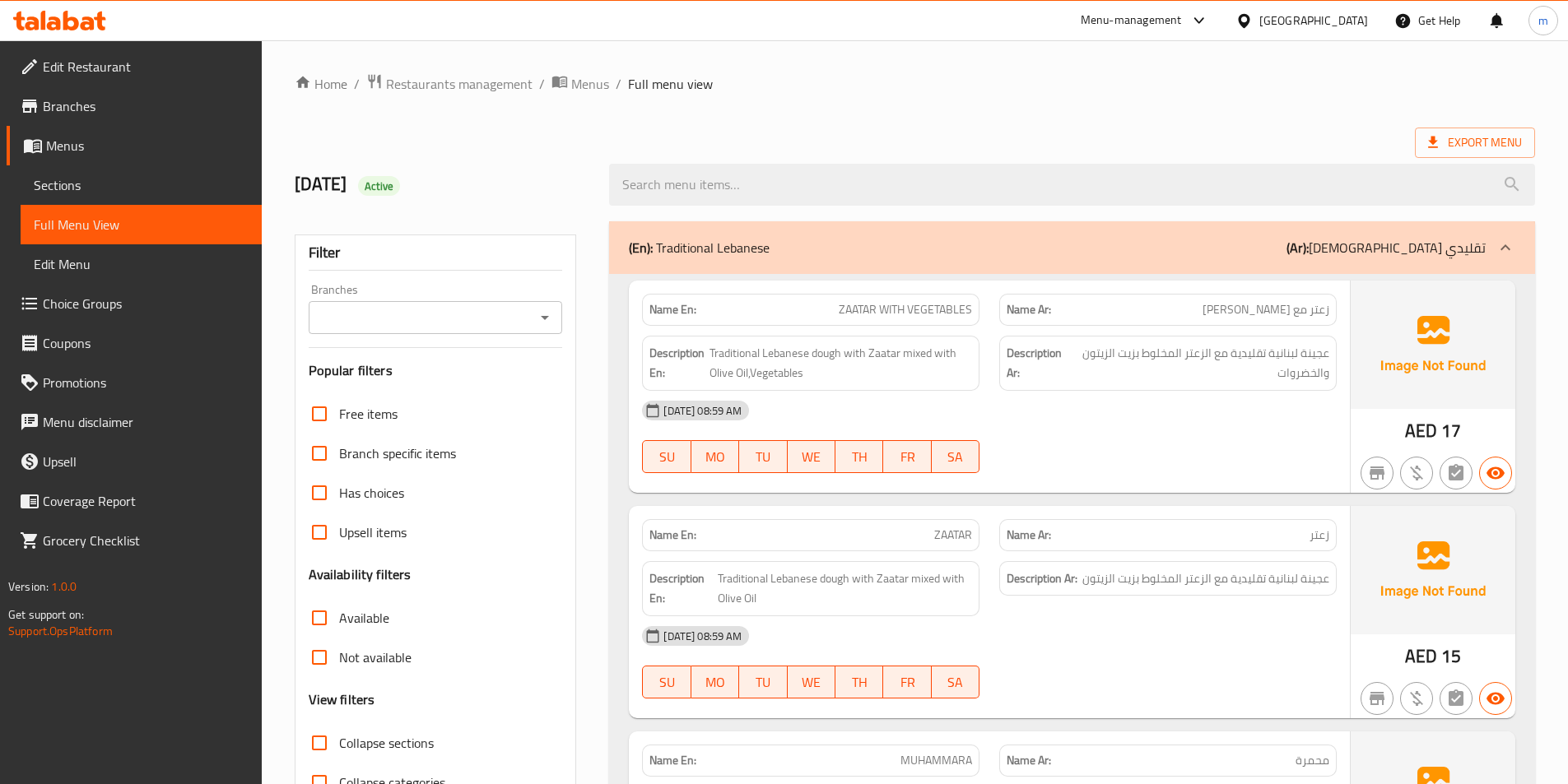
click at [95, 183] on span "Sections" at bounding box center [140, 184] width 214 height 19
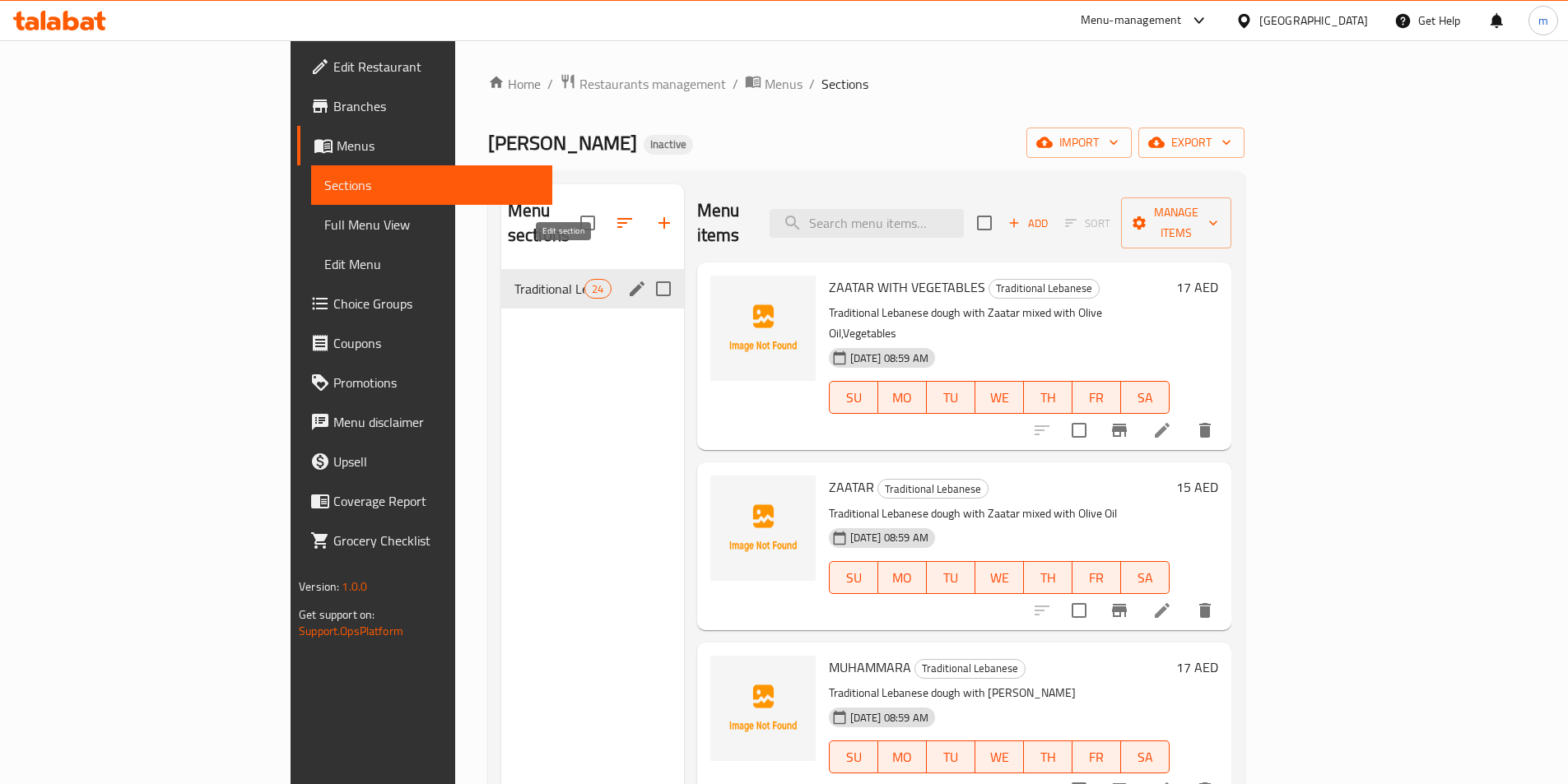
click at [627, 279] on icon "edit" at bounding box center [636, 288] width 19 height 19
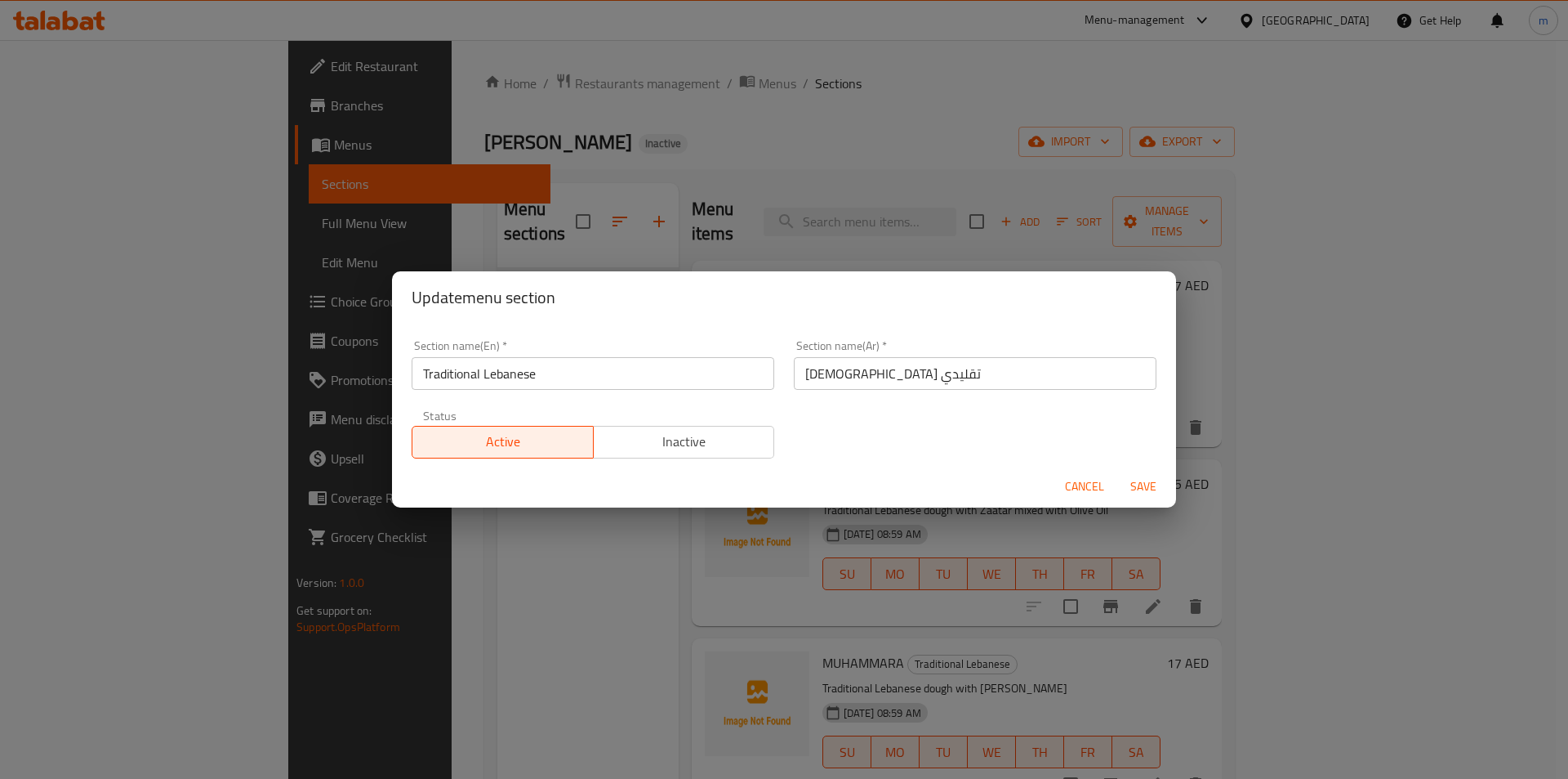
click at [481, 605] on div "Update menu section Section name(En)   * Traditional Lebanese Section name(En) …" at bounding box center [784, 389] width 1568 height 779
drag, startPoint x: 1078, startPoint y: 487, endPoint x: 1044, endPoint y: 501, distance: 36.8
click at [1078, 488] on span "Cancel" at bounding box center [1084, 487] width 39 height 20
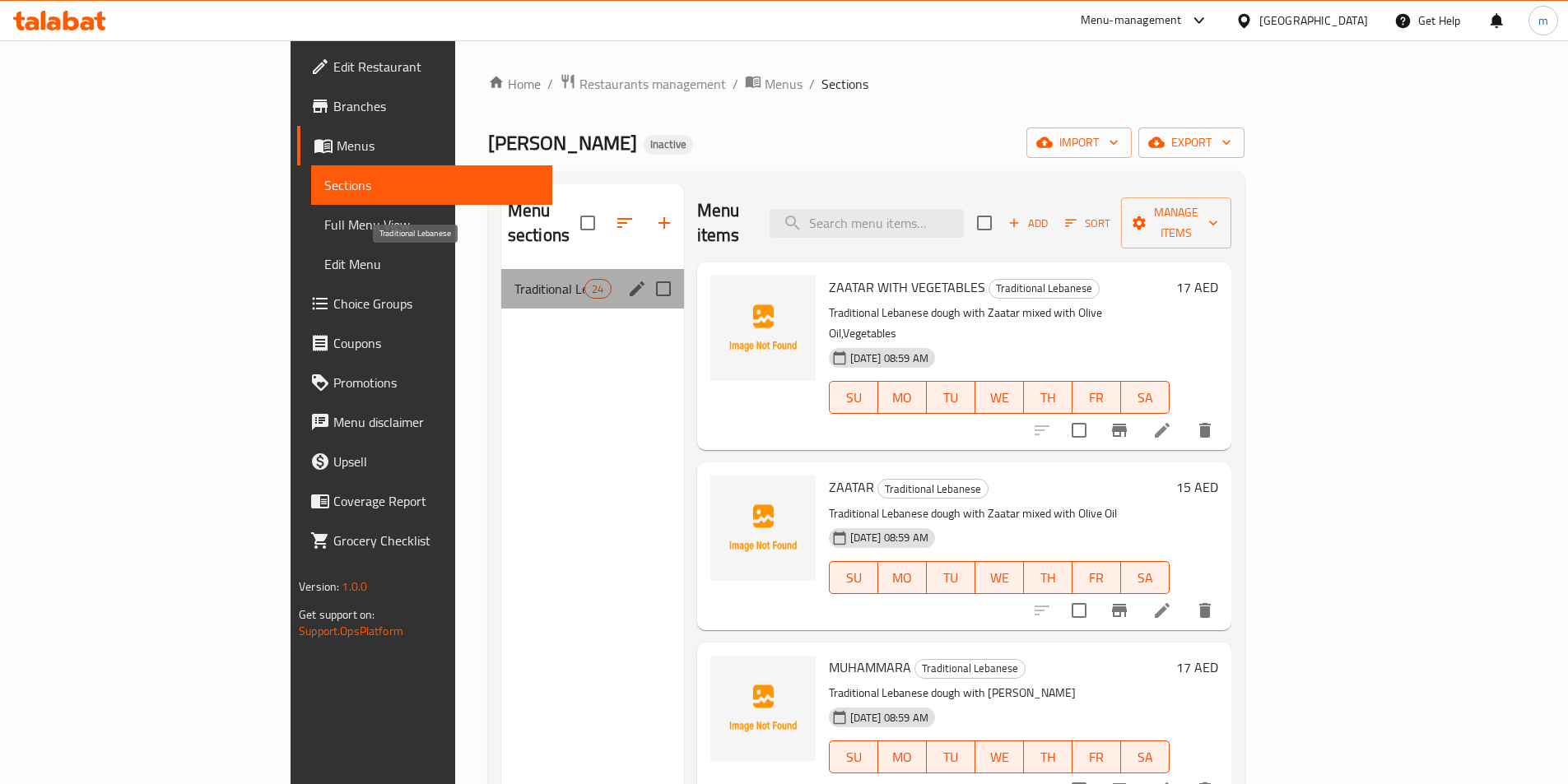
drag, startPoint x: 314, startPoint y: 258, endPoint x: 428, endPoint y: 266, distance: 114.3
click at [501, 269] on div "Traditional Lebanese 24" at bounding box center [592, 288] width 182 height 39
click at [515, 279] on span "Traditional Lebanese" at bounding box center [549, 288] width 70 height 19
click at [630, 282] on icon "edit" at bounding box center [637, 289] width 15 height 15
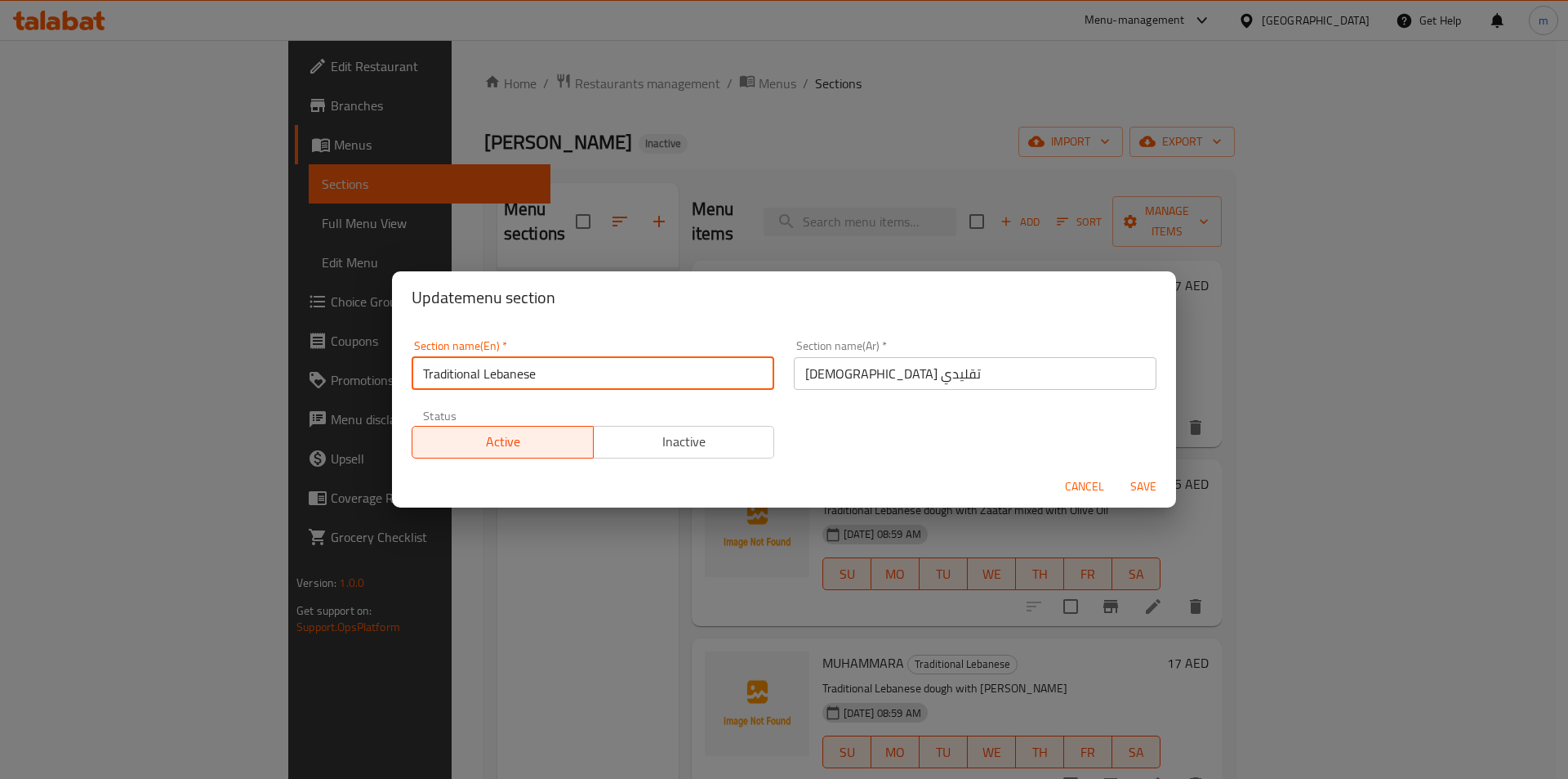
click at [539, 378] on input "Traditional Lebanese" at bounding box center [592, 373] width 363 height 33
click at [518, 568] on div "Update menu section Section name(En)   * Traditional Lebanese Section name(En) …" at bounding box center [784, 389] width 1568 height 779
click at [1089, 490] on span "Cancel" at bounding box center [1084, 487] width 39 height 20
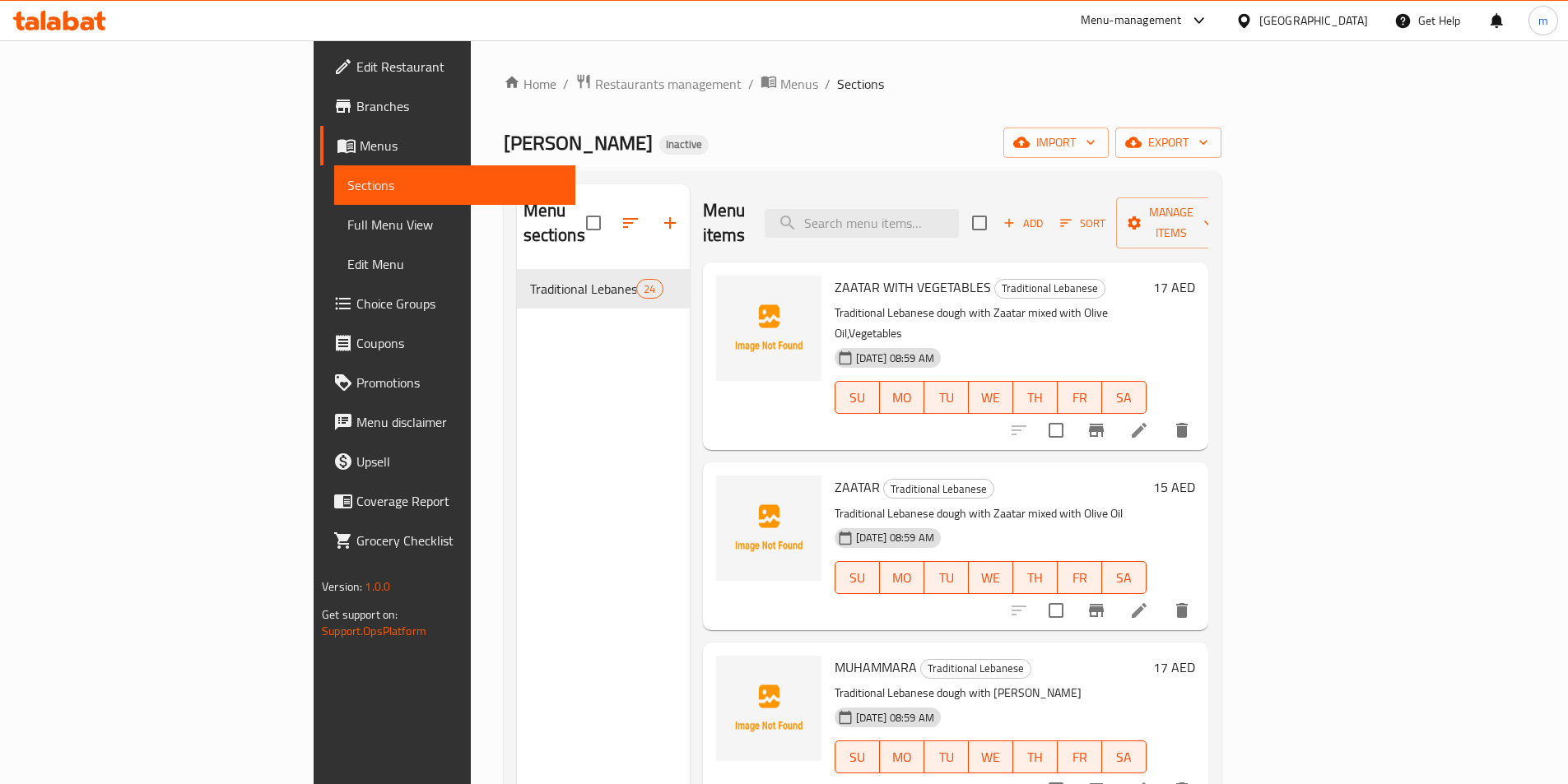
click at [347, 232] on span "Full Menu View" at bounding box center [454, 224] width 214 height 19
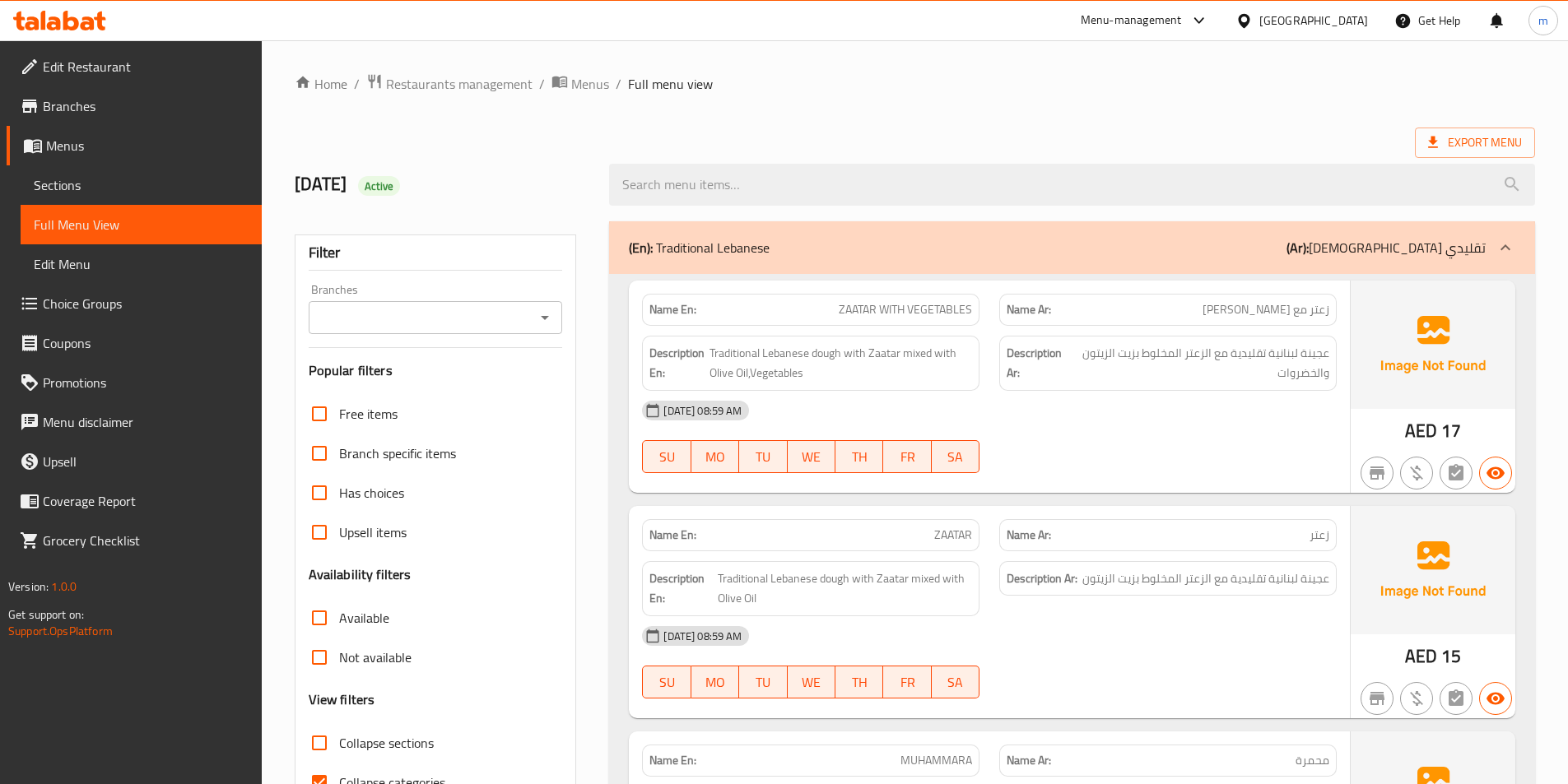
scroll to position [247, 0]
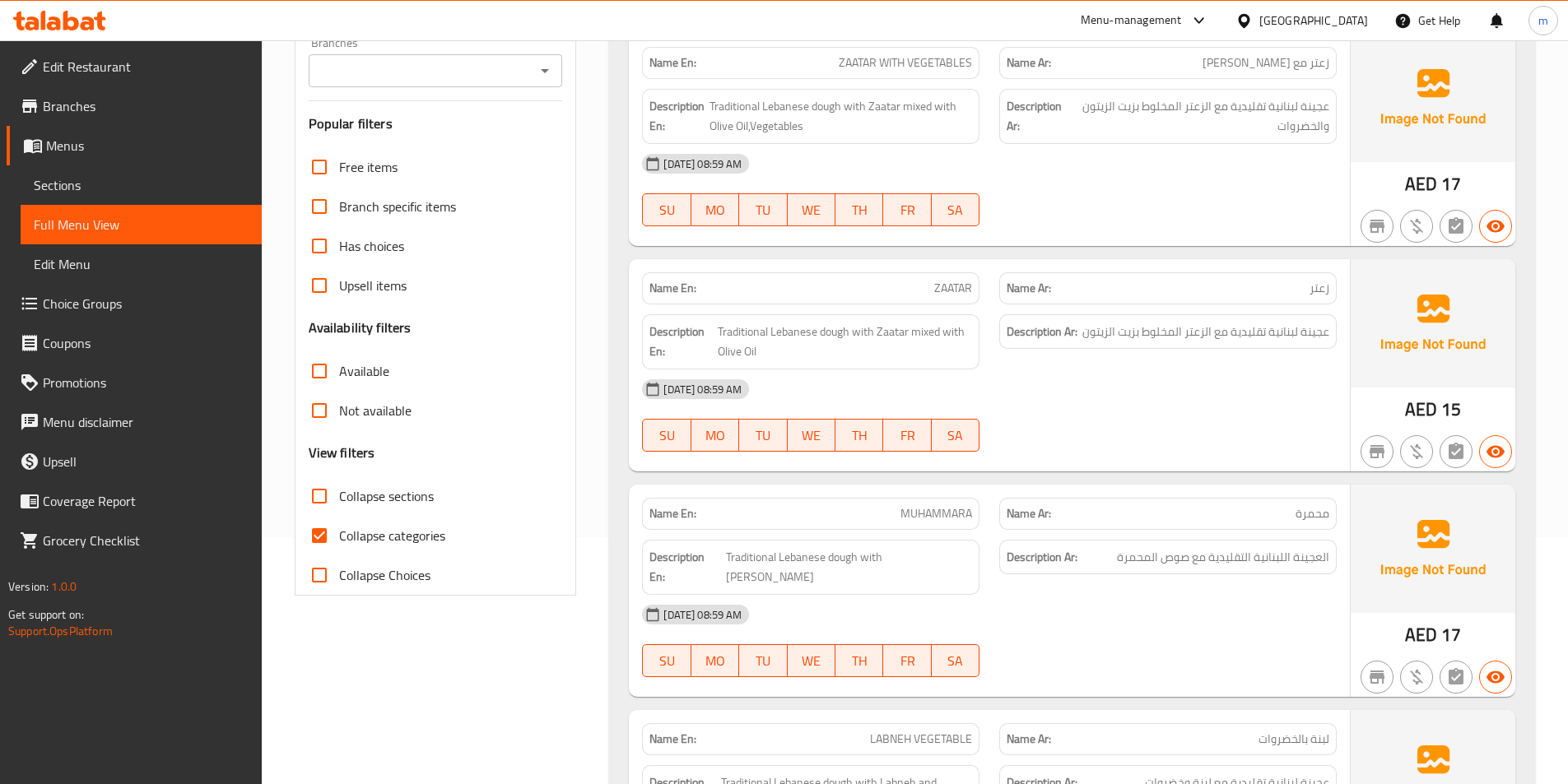
click at [431, 534] on span "Collapse categories" at bounding box center [392, 534] width 106 height 19
click at [339, 534] on input "Collapse categories" at bounding box center [319, 535] width 40 height 39
checkbox input "false"
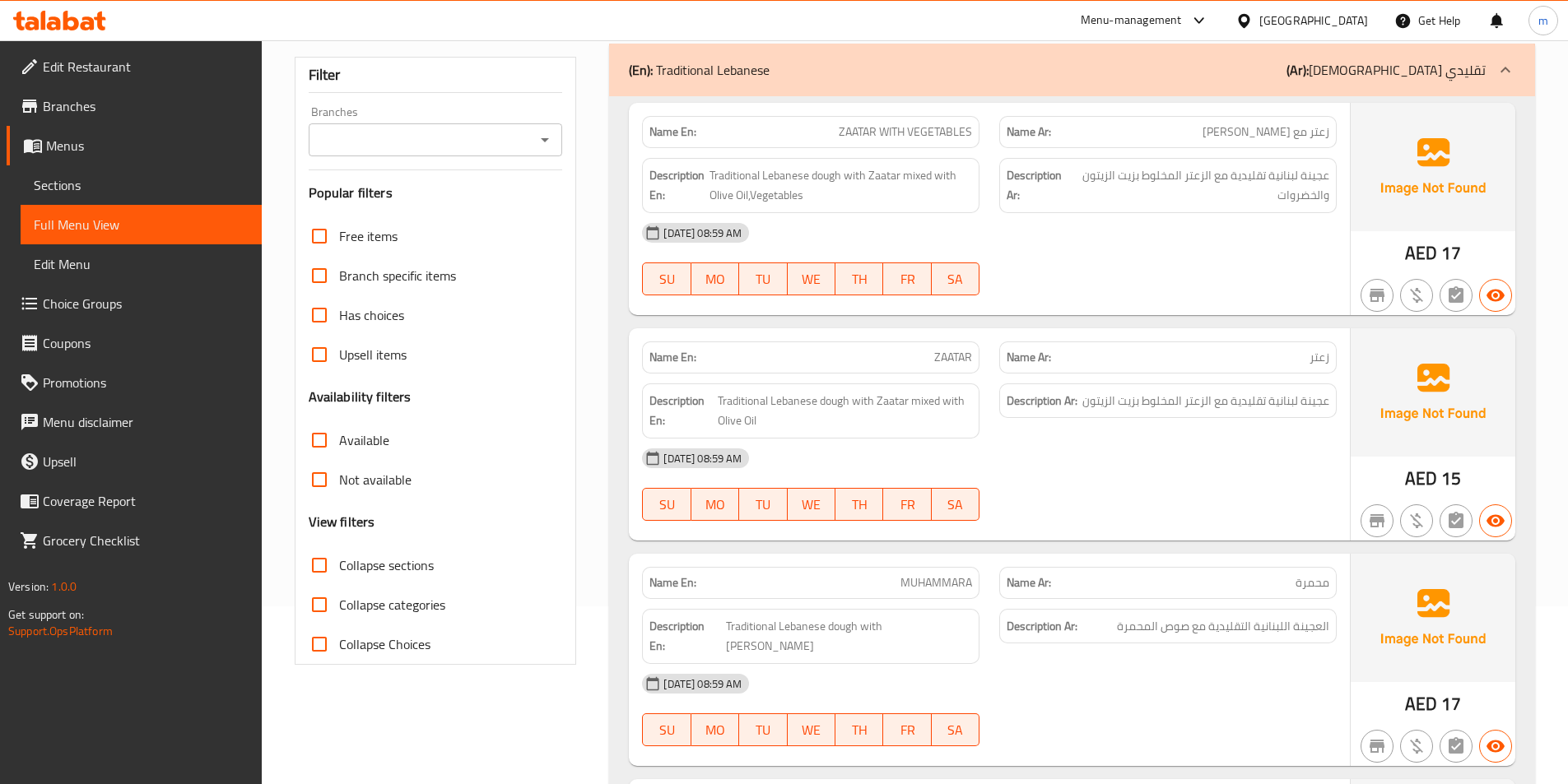
scroll to position [0, 0]
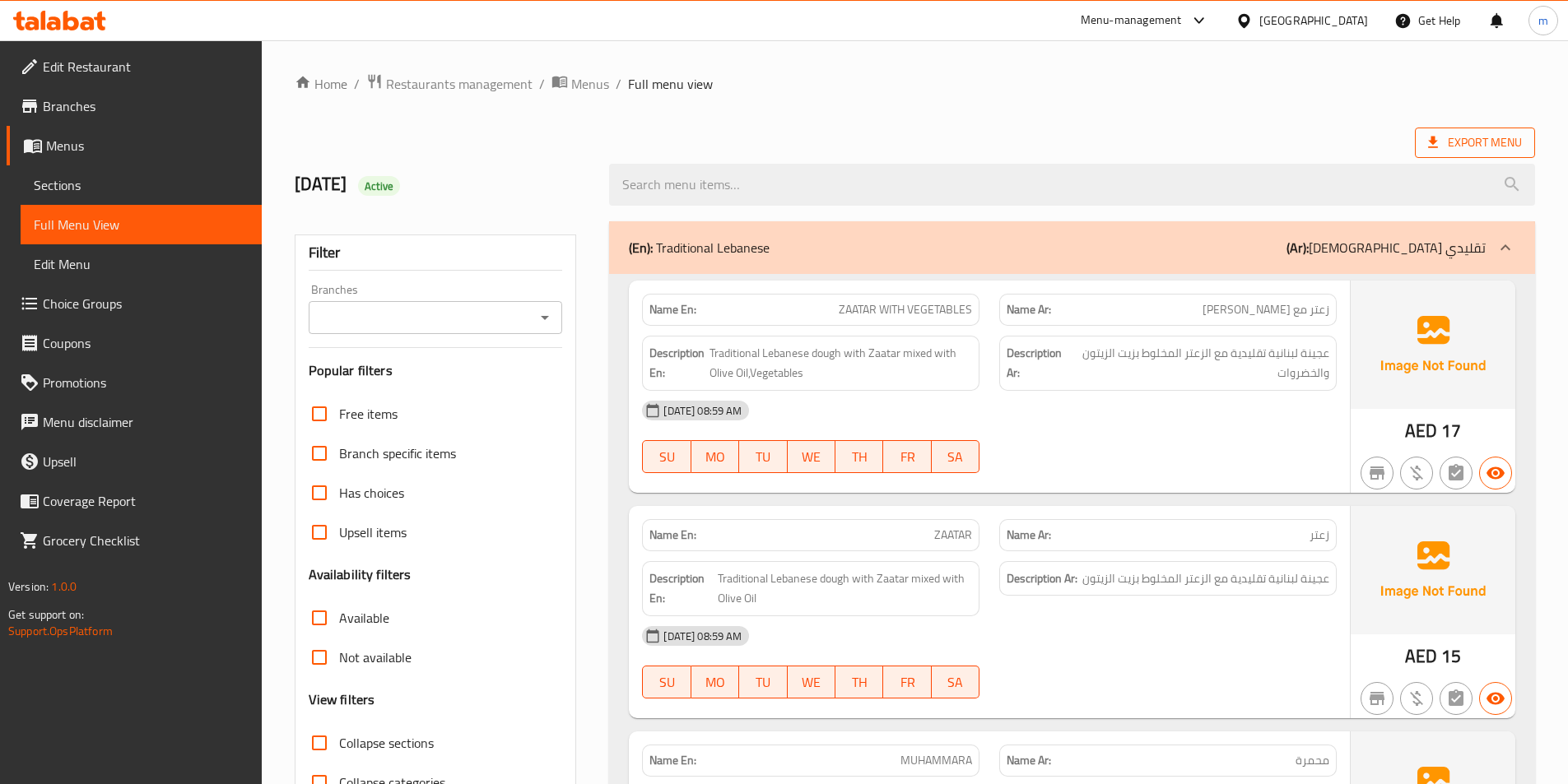
click at [1502, 144] on span "Export Menu" at bounding box center [1475, 143] width 94 height 20
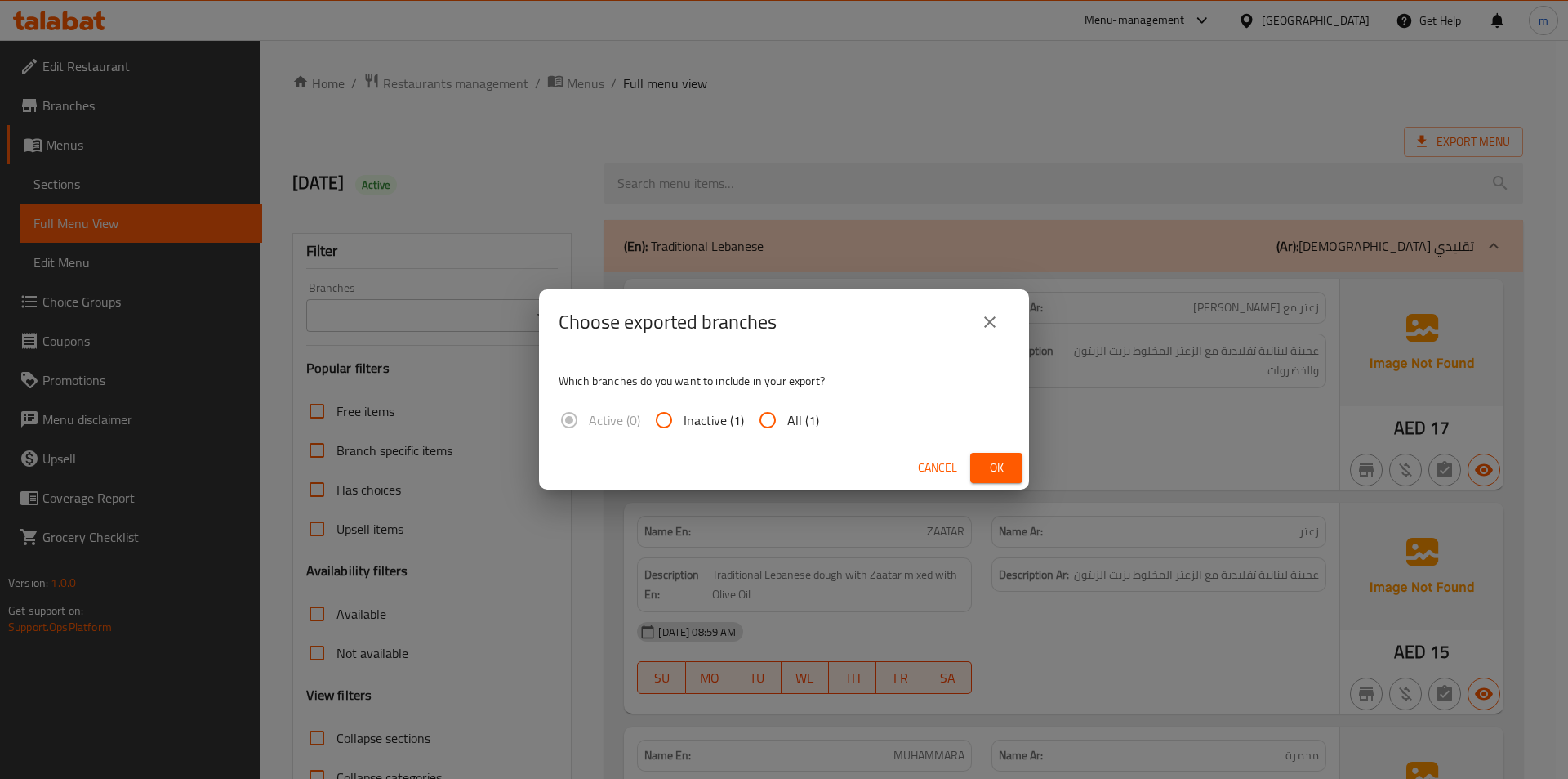
click at [788, 421] on span "All (1)" at bounding box center [804, 419] width 32 height 19
click at [788, 421] on input "All (1)" at bounding box center [768, 420] width 39 height 39
radio input "true"
click at [988, 469] on span "Ok" at bounding box center [996, 468] width 26 height 20
